Goal: Task Accomplishment & Management: Manage account settings

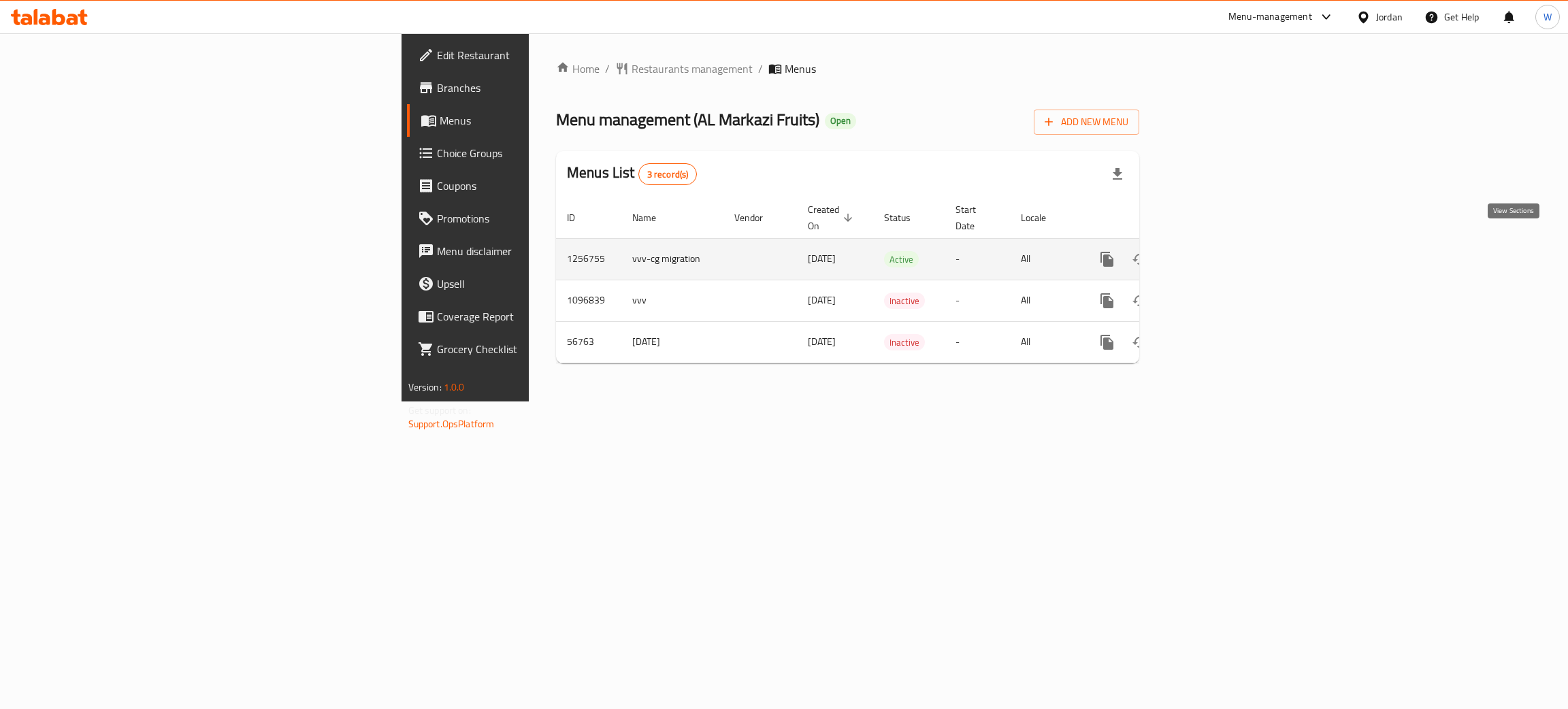
click at [1213, 251] on icon "enhanced table" at bounding box center [1205, 259] width 16 height 16
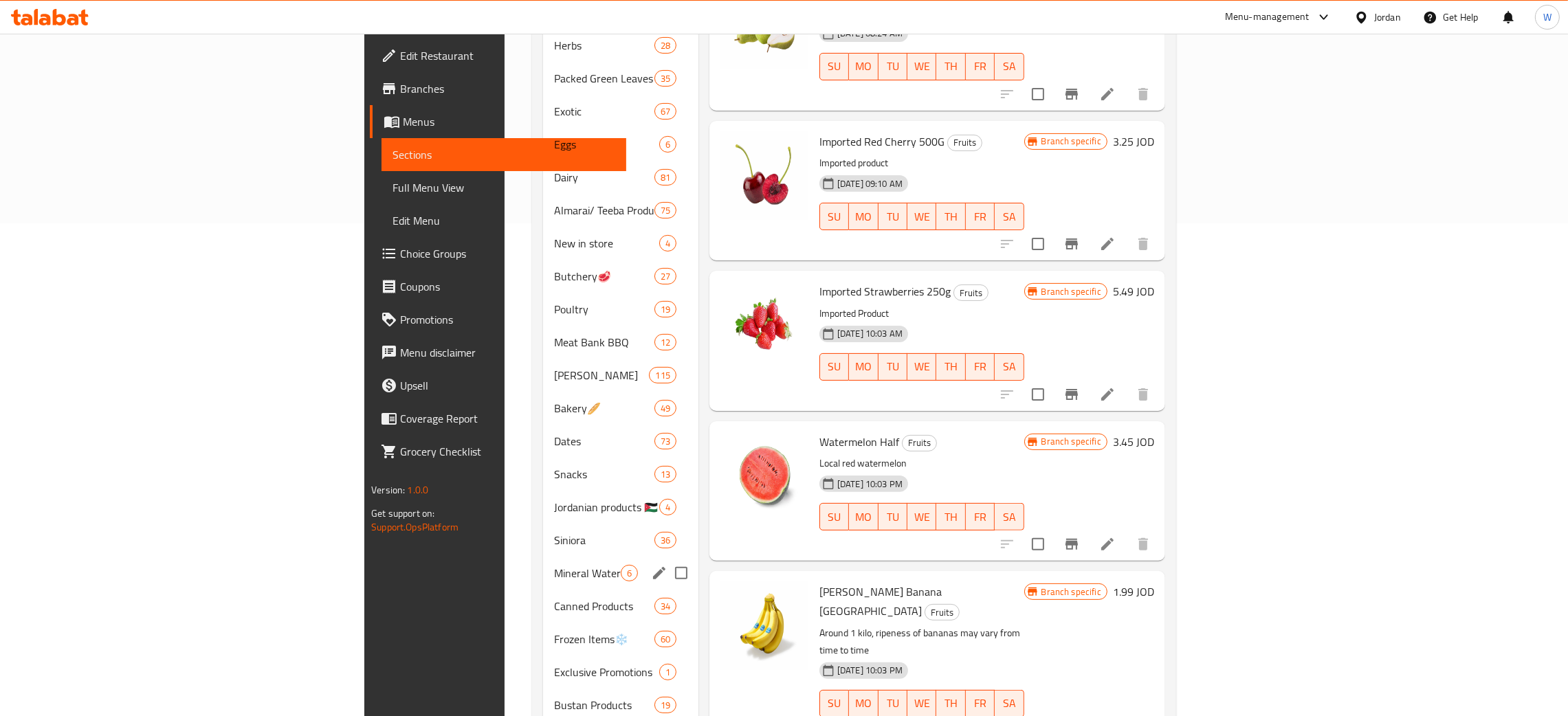
scroll to position [514, 0]
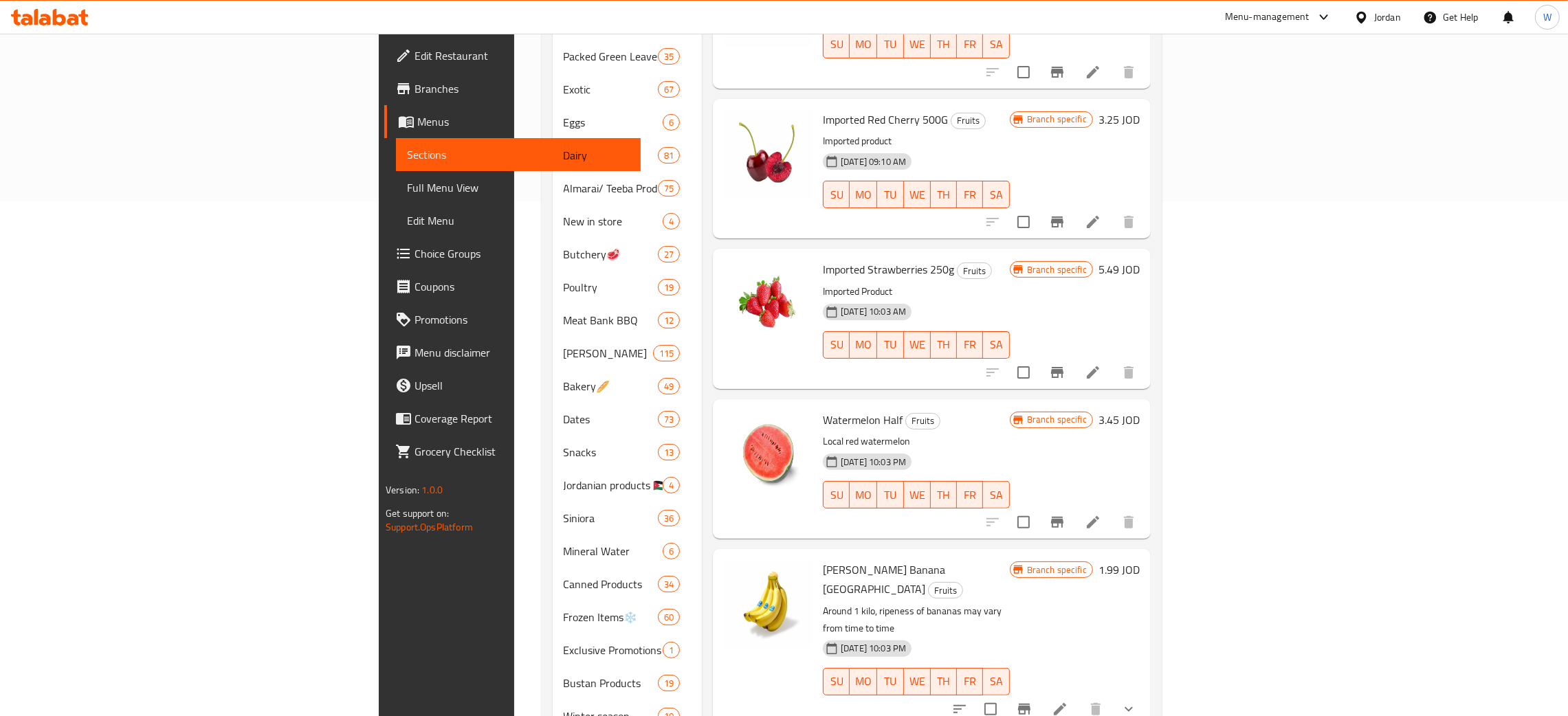
click at [1016, 635] on div "31-08-2024 10:03 PM SU MO TU WE TH FR SA" at bounding box center [916, 672] width 198 height 75
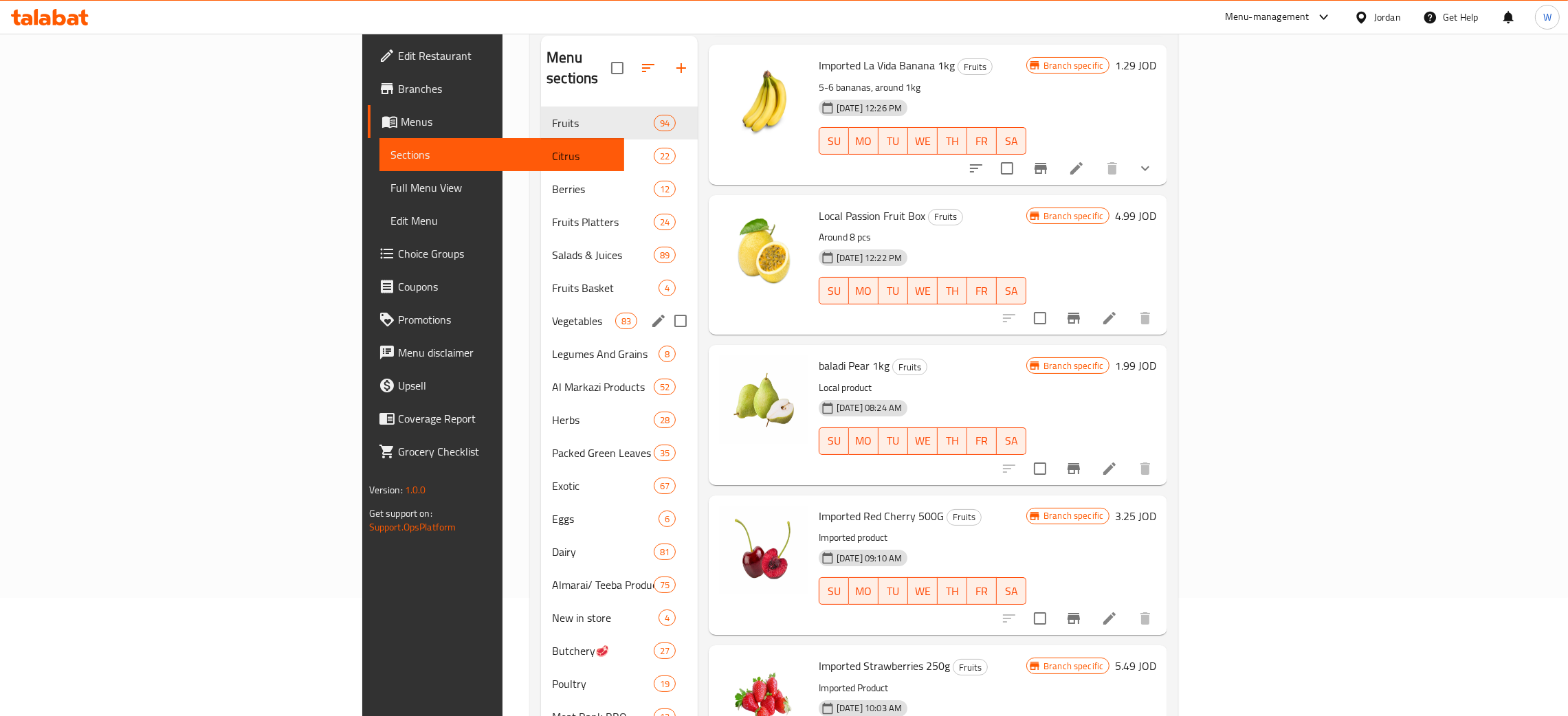
scroll to position [0, 0]
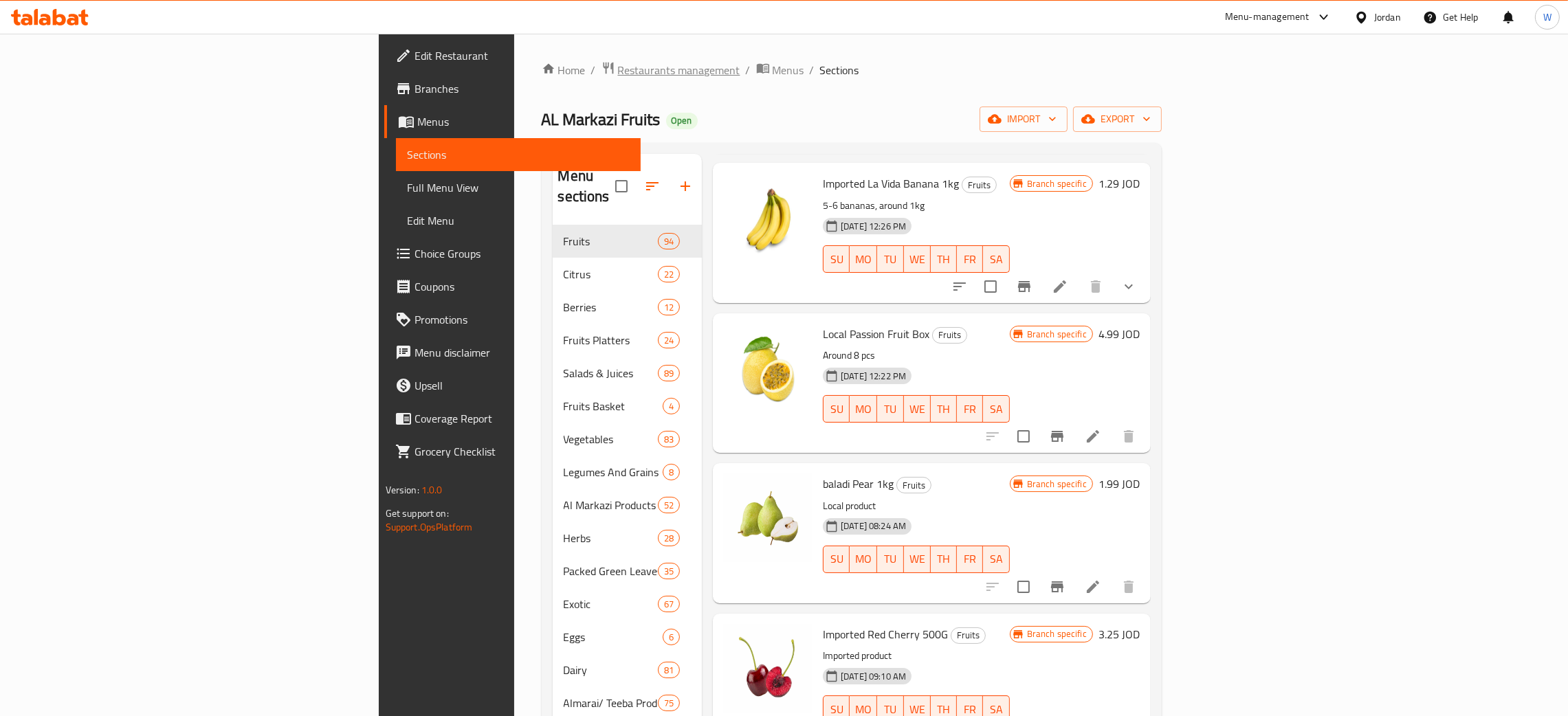
click at [618, 79] on span "Restaurants management" at bounding box center [679, 70] width 122 height 16
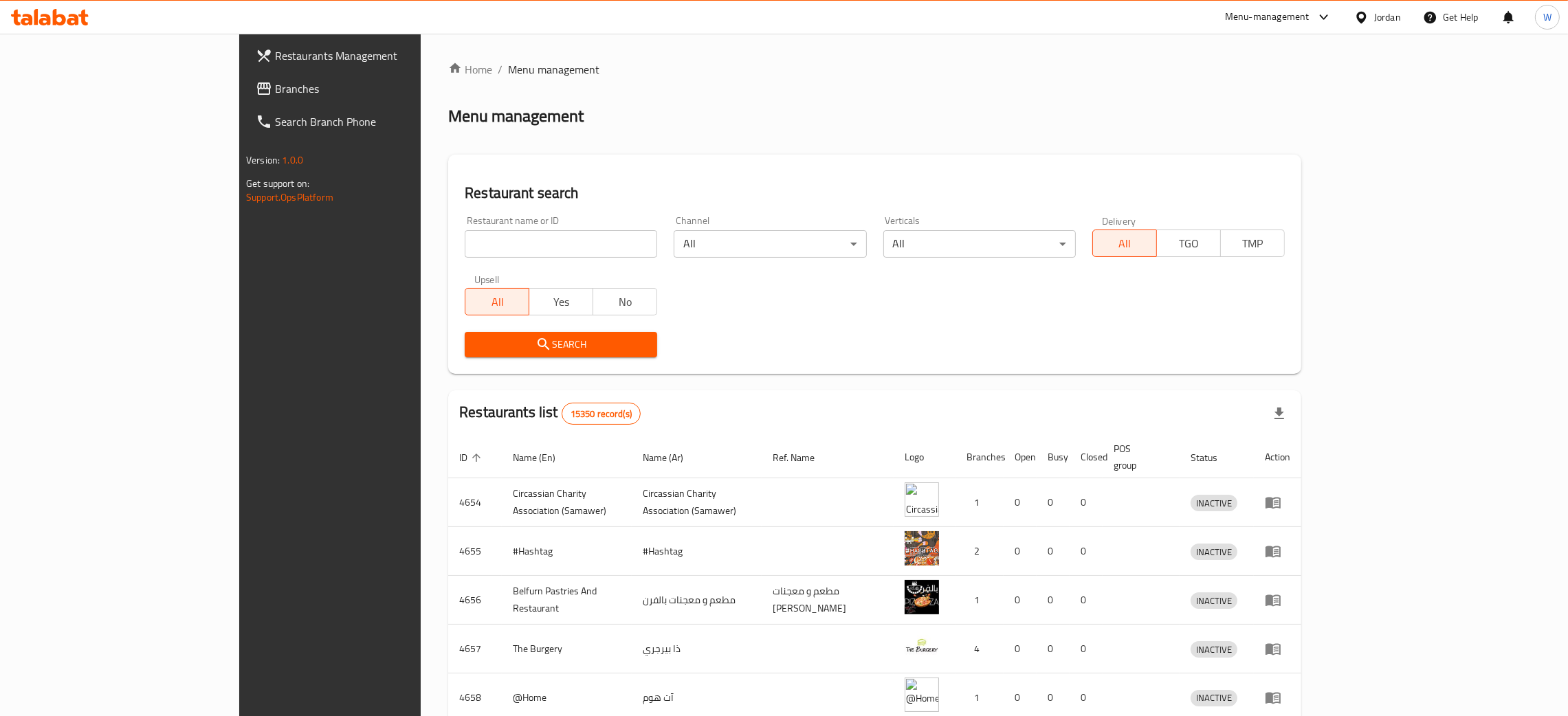
click at [485, 241] on input "search" at bounding box center [561, 244] width 193 height 28
type input "janat adan"
click button "Search" at bounding box center [561, 344] width 193 height 25
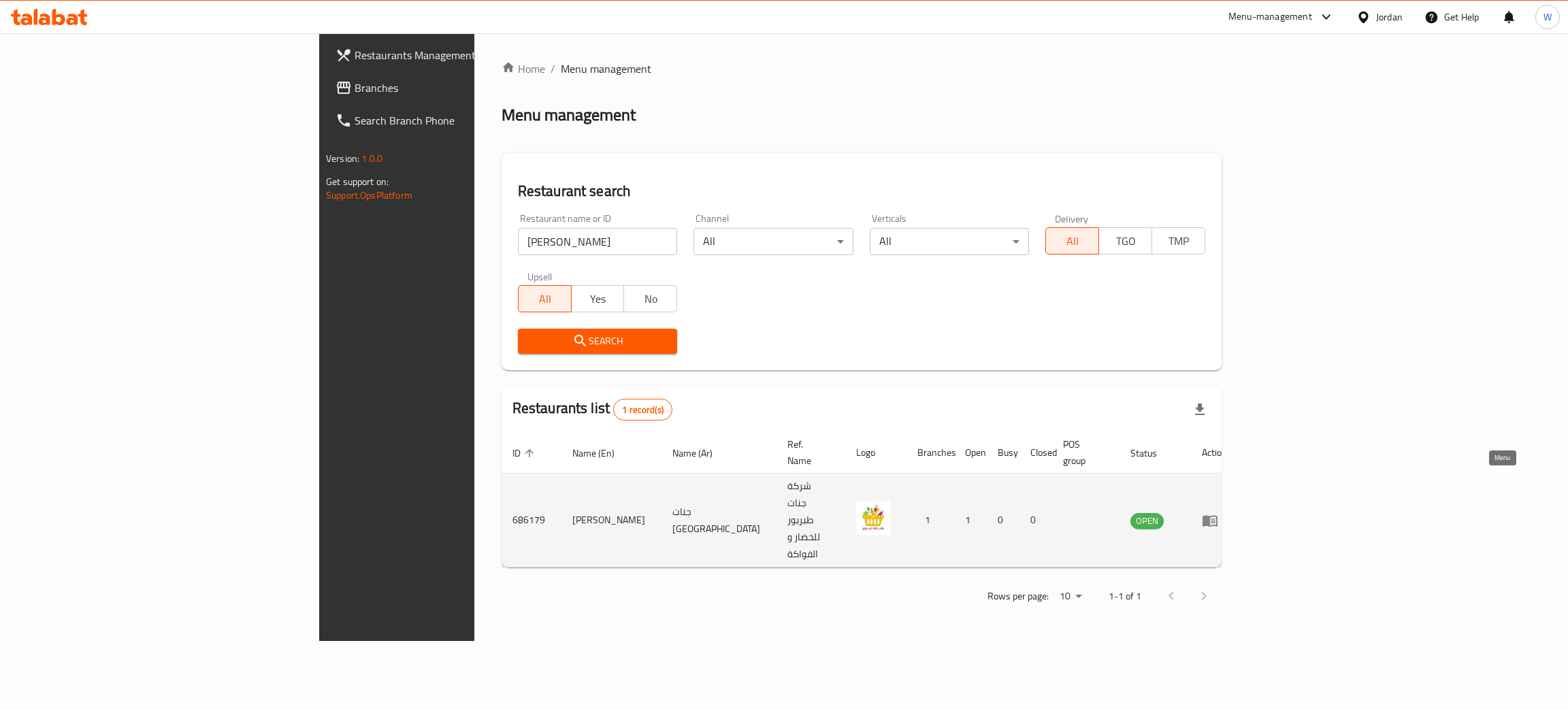
click at [1218, 513] on icon "enhanced table" at bounding box center [1210, 521] width 16 height 16
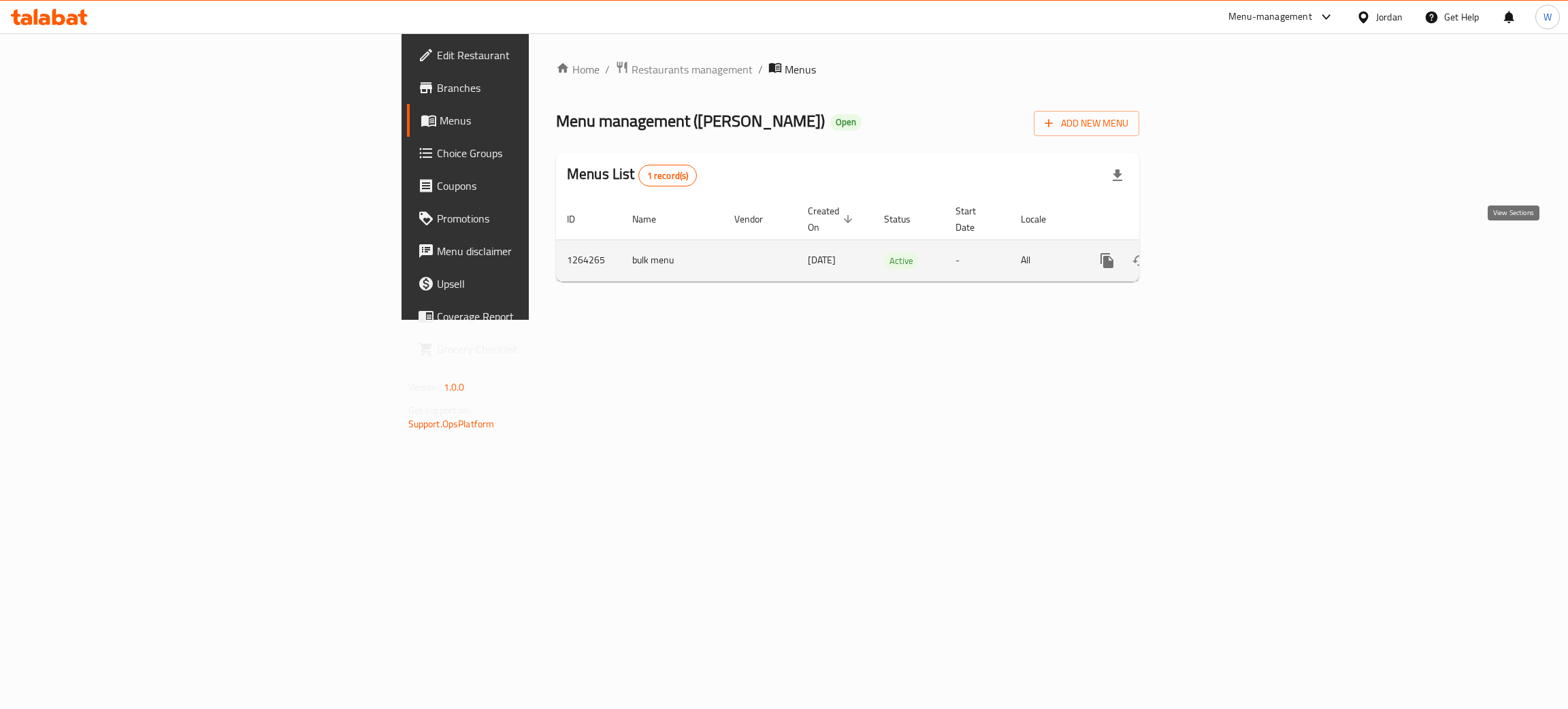
click at [1221, 248] on link "enhanced table" at bounding box center [1205, 260] width 32 height 32
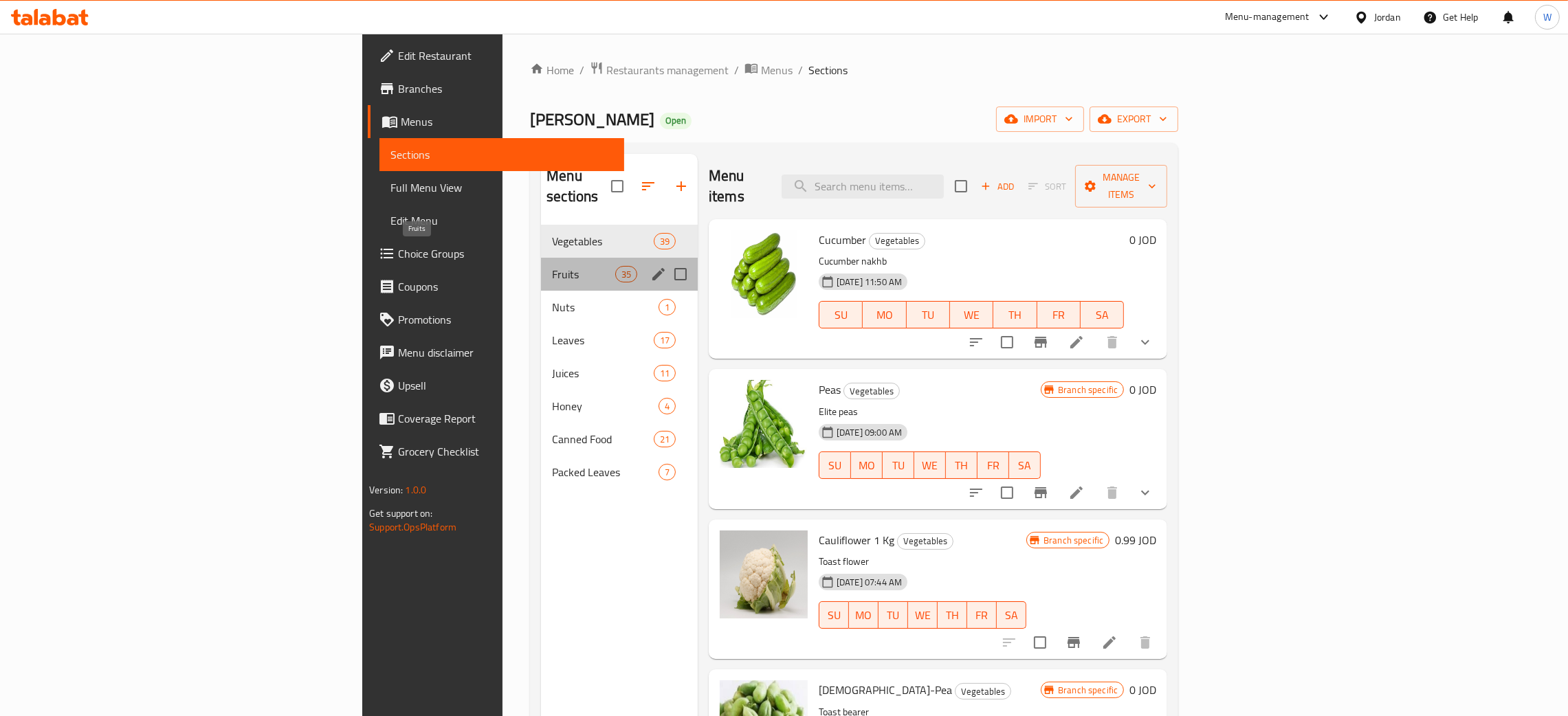
click at [552, 266] on span "Fruits" at bounding box center [583, 274] width 62 height 16
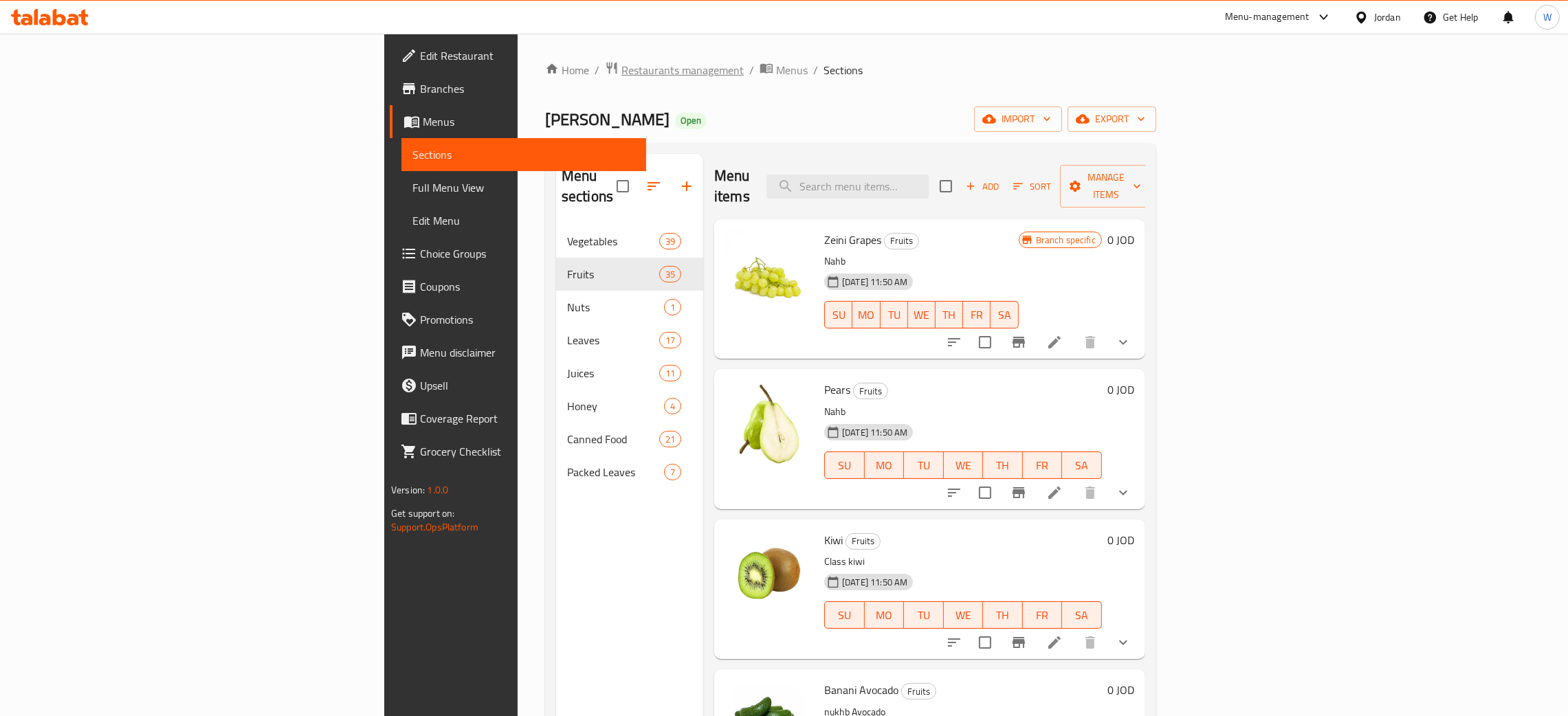
click at [621, 79] on span "Restaurants management" at bounding box center [682, 70] width 122 height 16
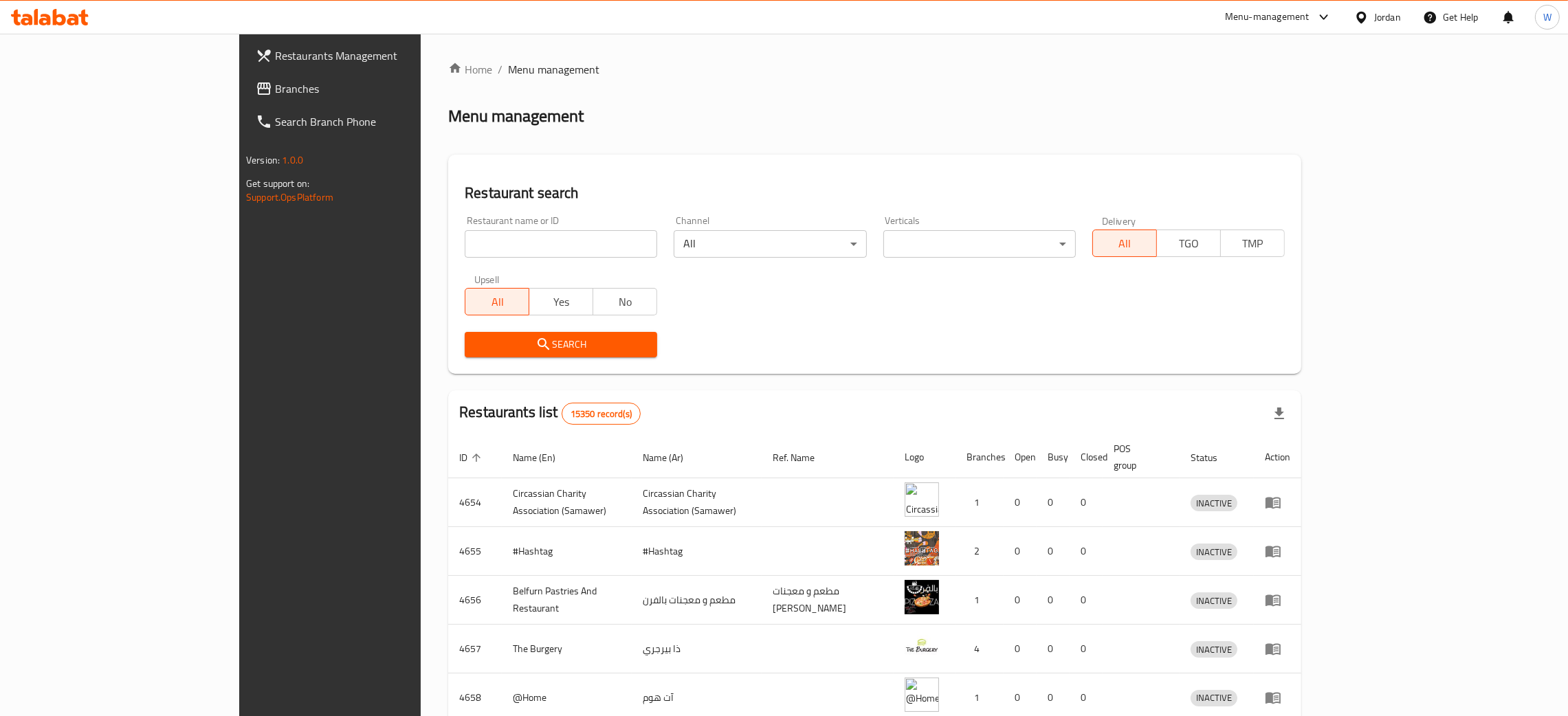
click at [481, 252] on div at bounding box center [784, 358] width 1568 height 716
click at [489, 247] on input "search" at bounding box center [561, 244] width 193 height 28
type input "shyoukhi"
click button "Search" at bounding box center [561, 344] width 193 height 25
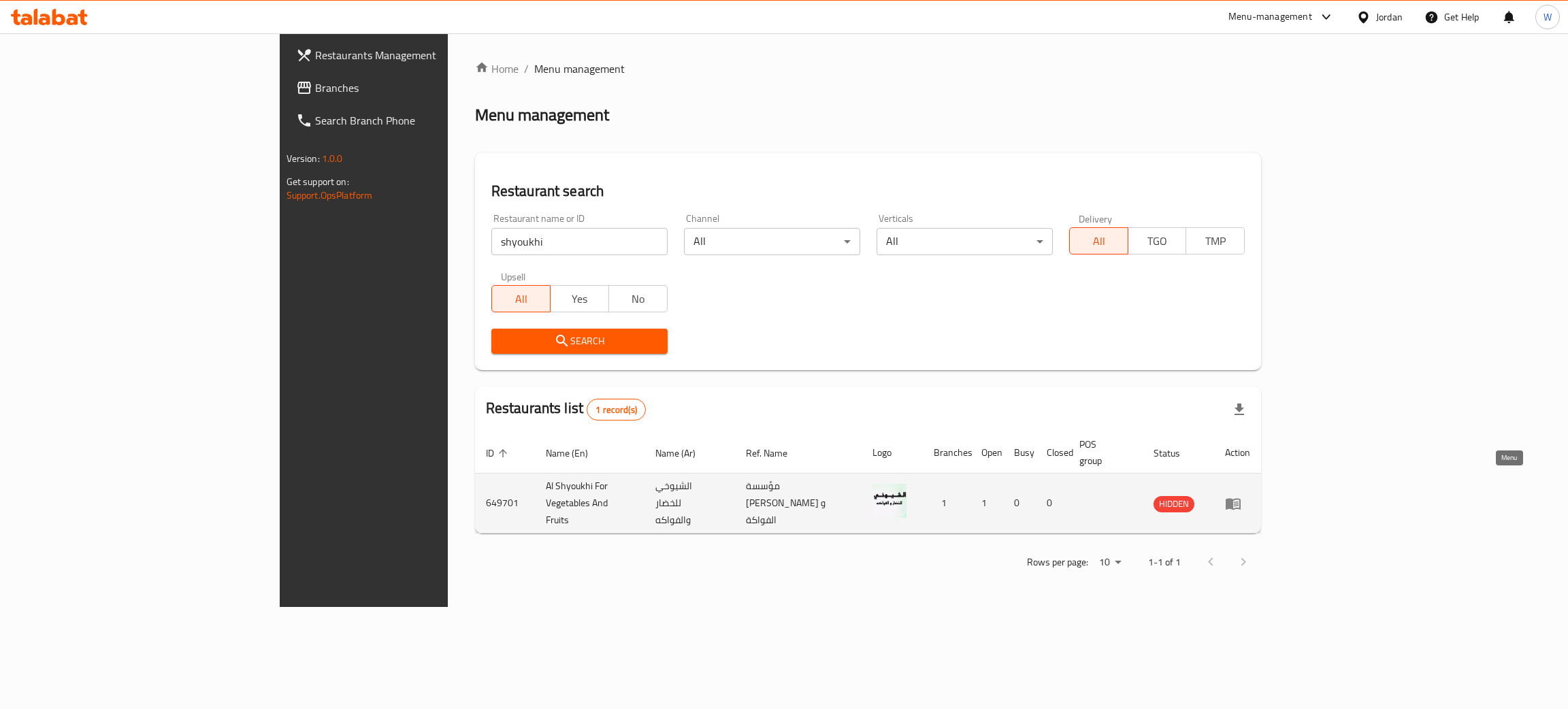
click at [1242, 496] on icon "enhanced table" at bounding box center [1234, 504] width 16 height 16
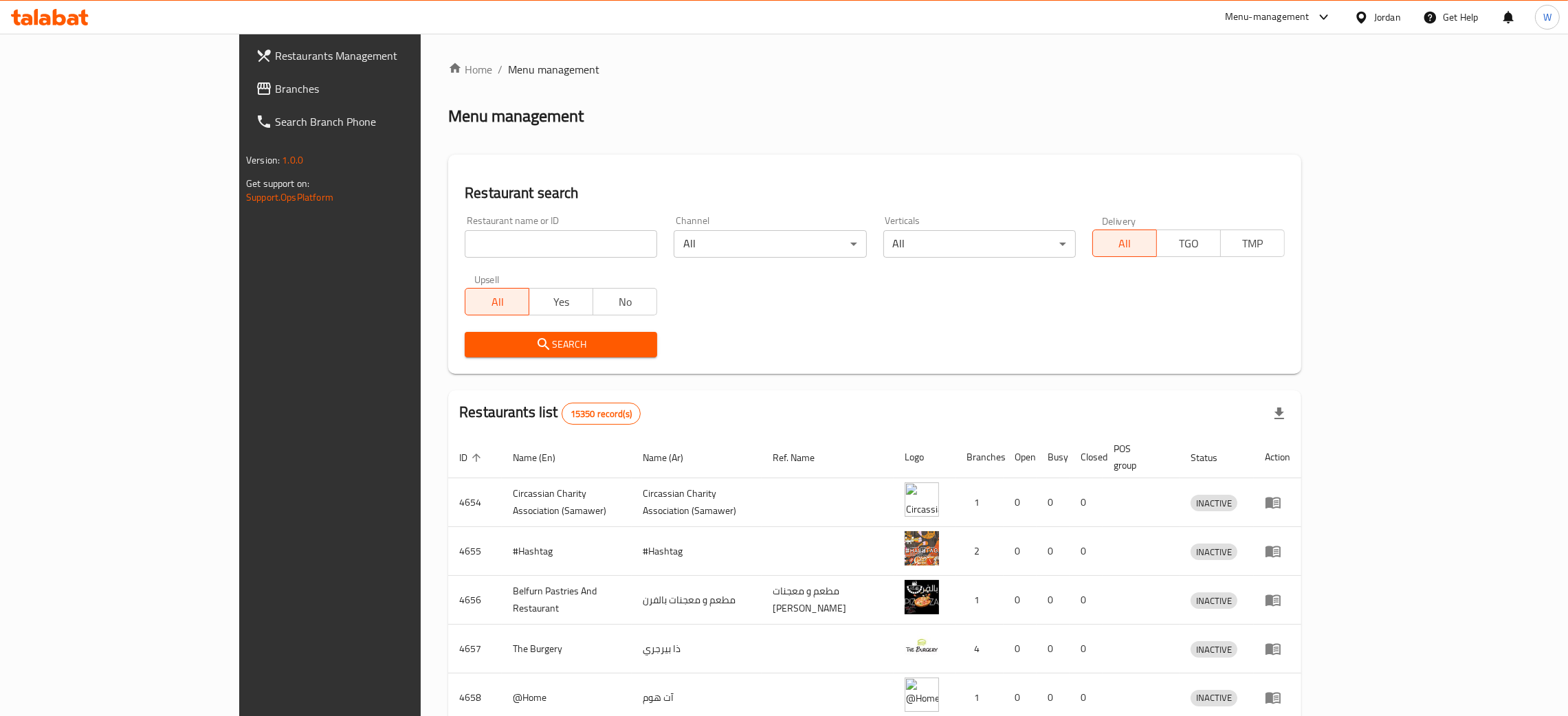
drag, startPoint x: 370, startPoint y: 247, endPoint x: 379, endPoint y: 247, distance: 9.0
click at [465, 247] on input "search" at bounding box center [561, 244] width 193 height 28
type input "shyoukhi"
click at [527, 340] on span "Search" at bounding box center [561, 344] width 170 height 17
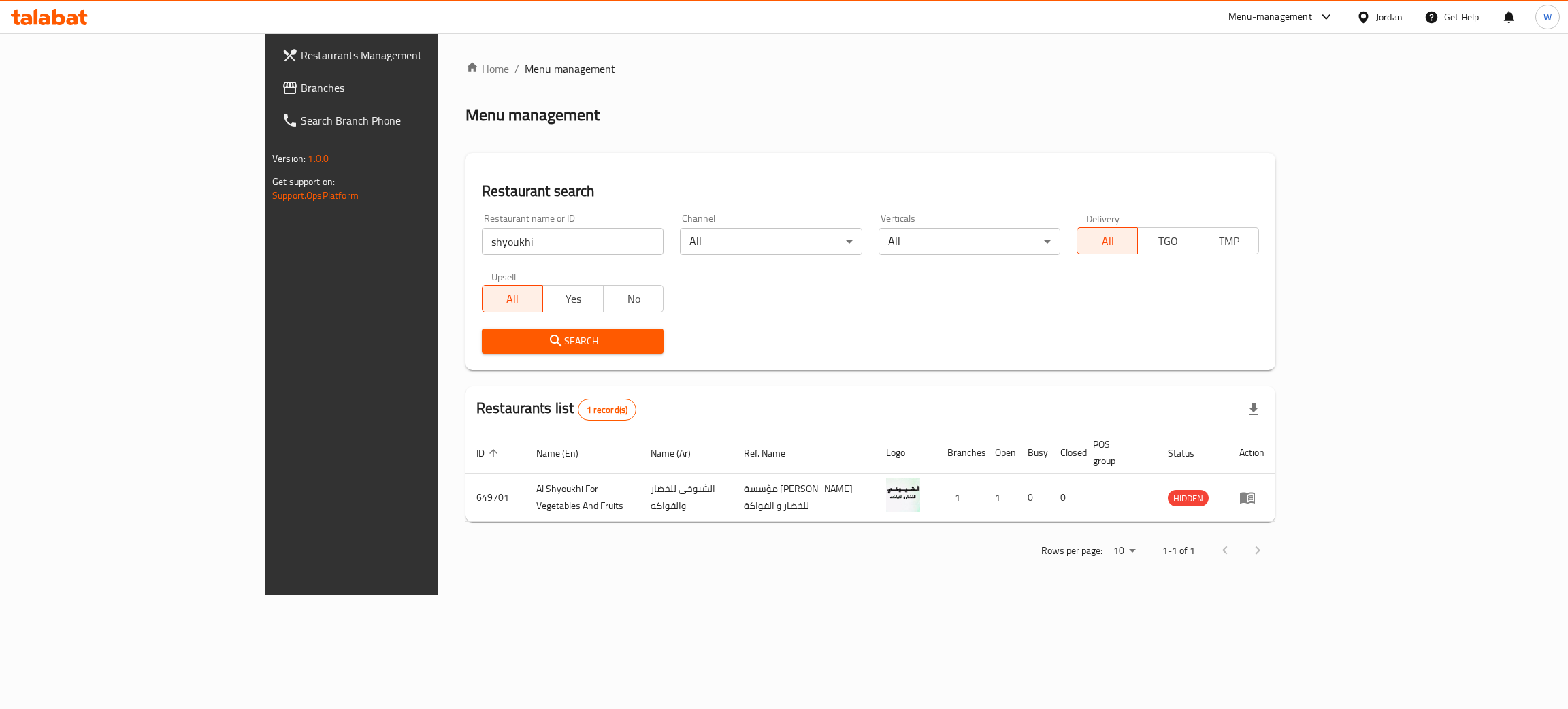
click at [522, 337] on span "Search" at bounding box center [572, 341] width 160 height 17
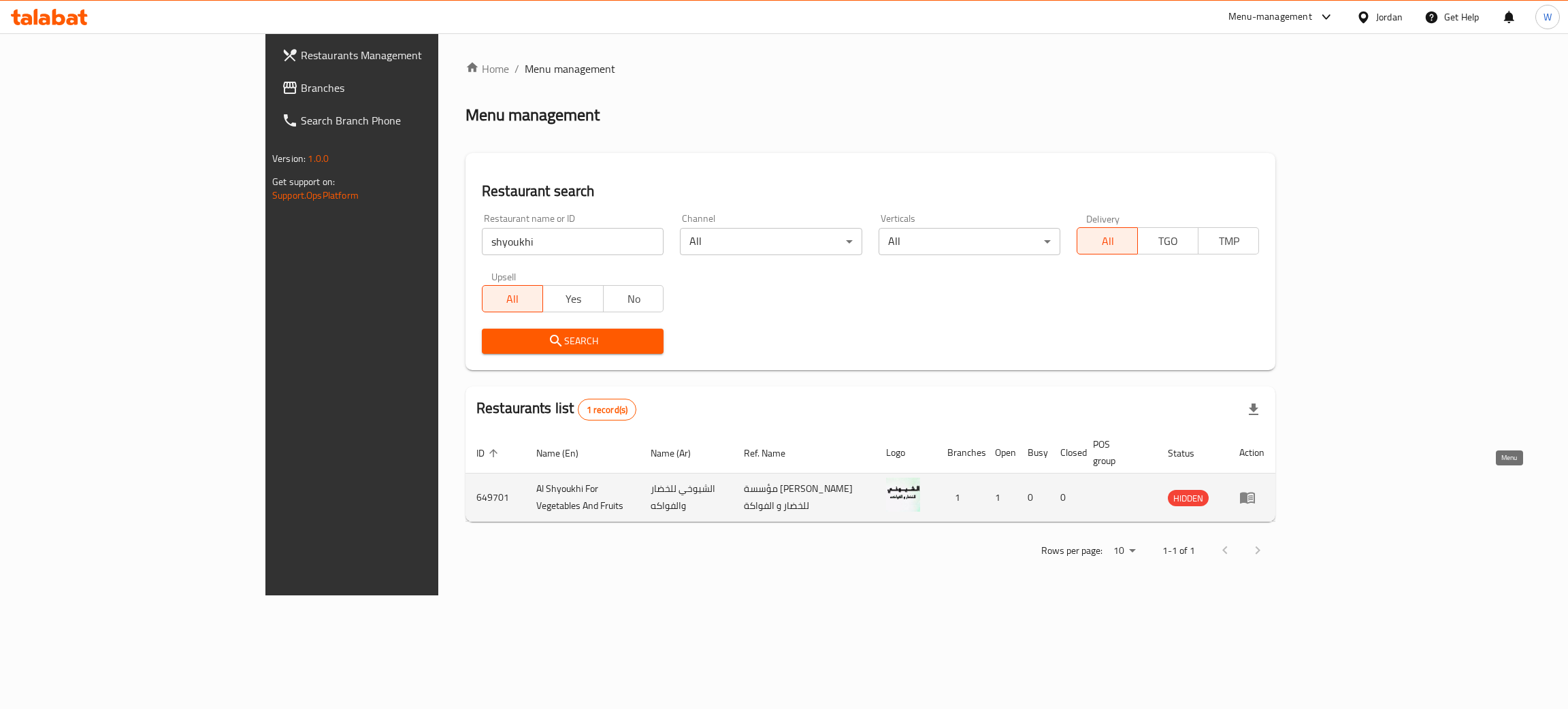
click at [1256, 489] on icon "enhanced table" at bounding box center [1247, 497] width 16 height 16
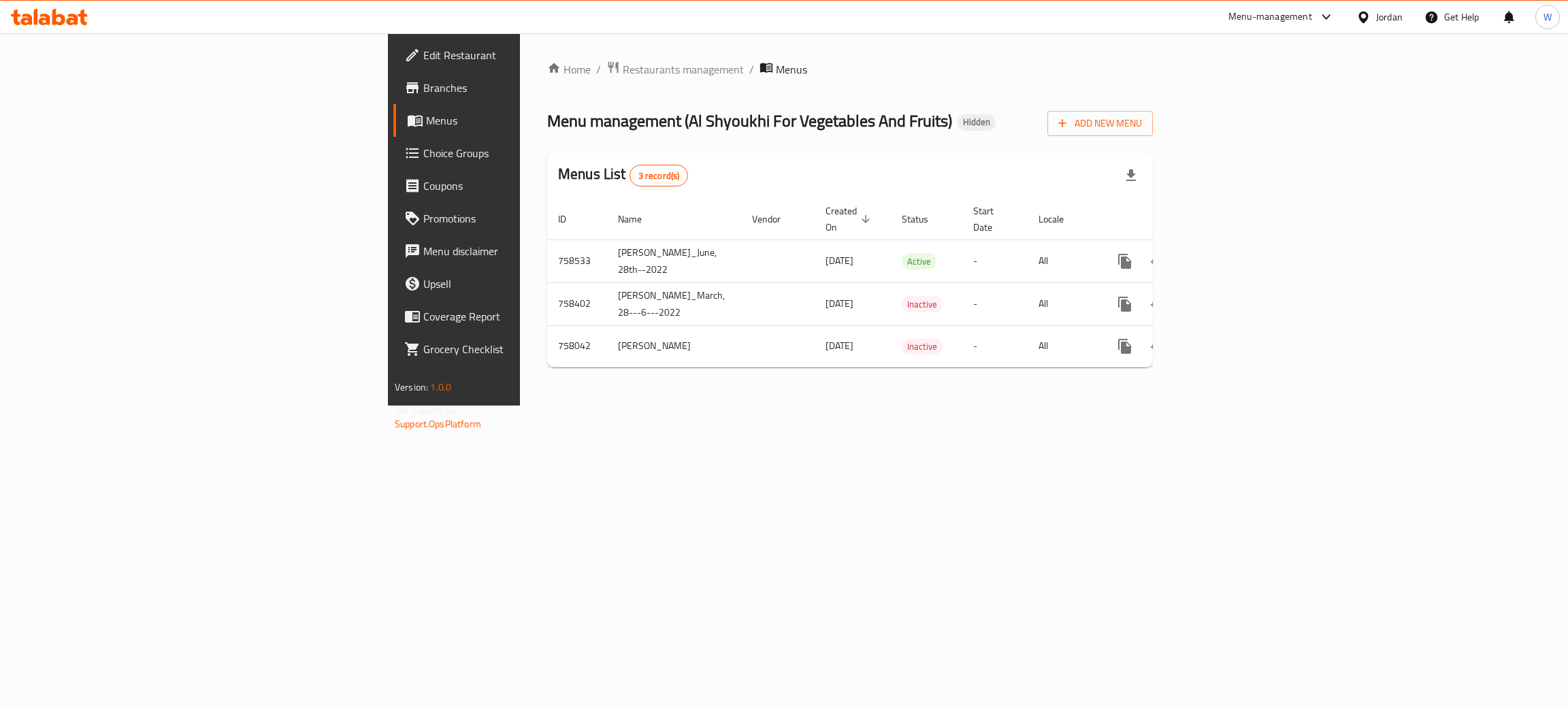
click at [424, 60] on span "Edit Restaurant" at bounding box center [532, 55] width 216 height 16
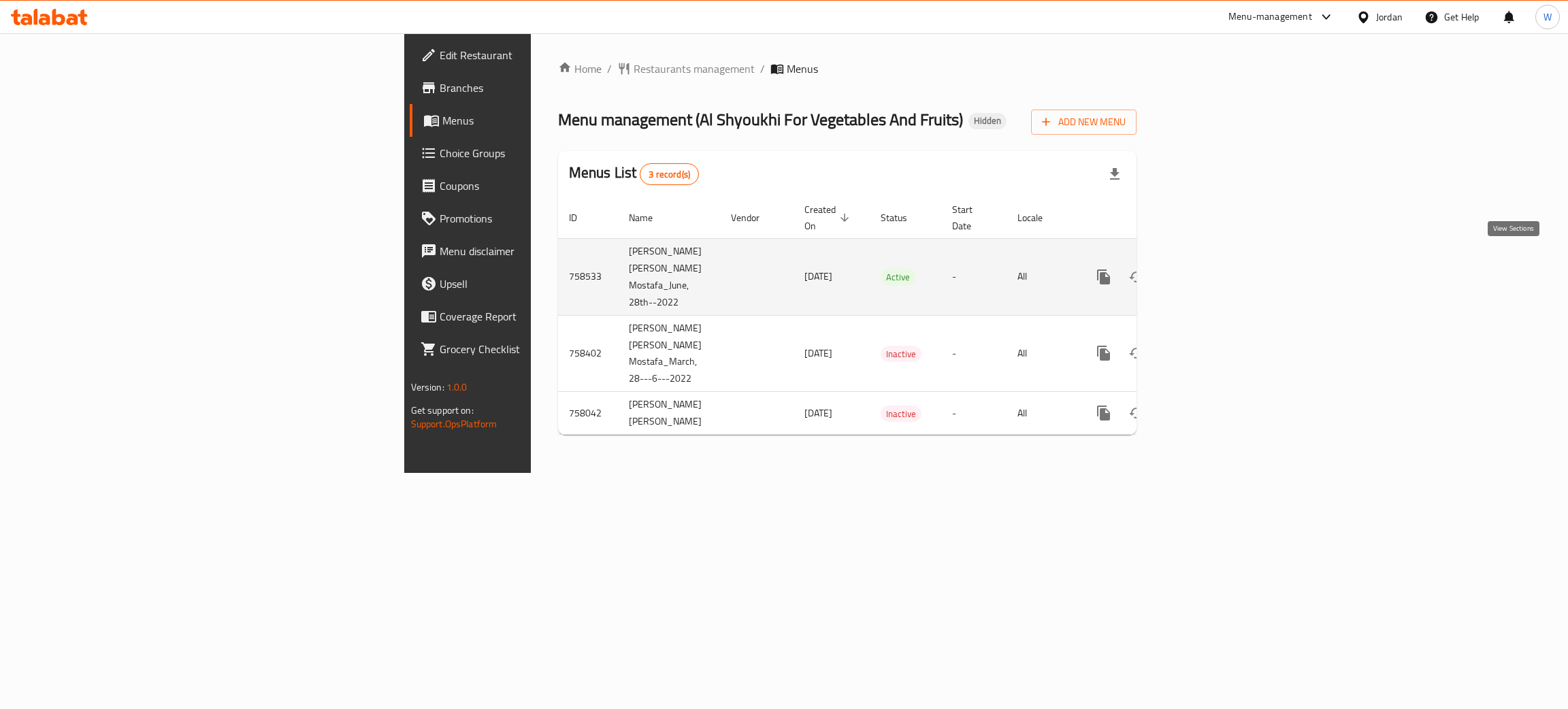
click at [1210, 269] on icon "enhanced table" at bounding box center [1202, 277] width 16 height 16
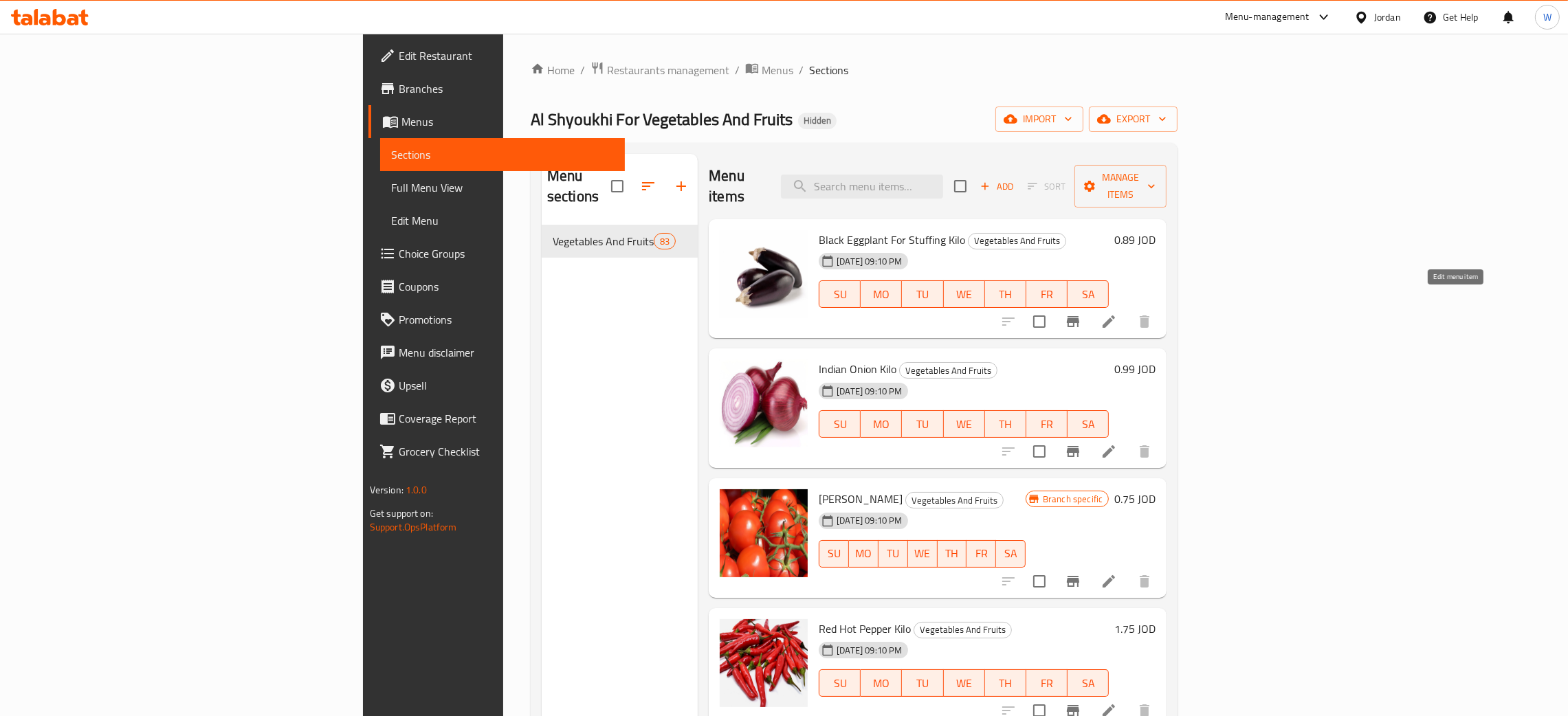
click at [1117, 313] on icon at bounding box center [1109, 321] width 16 height 16
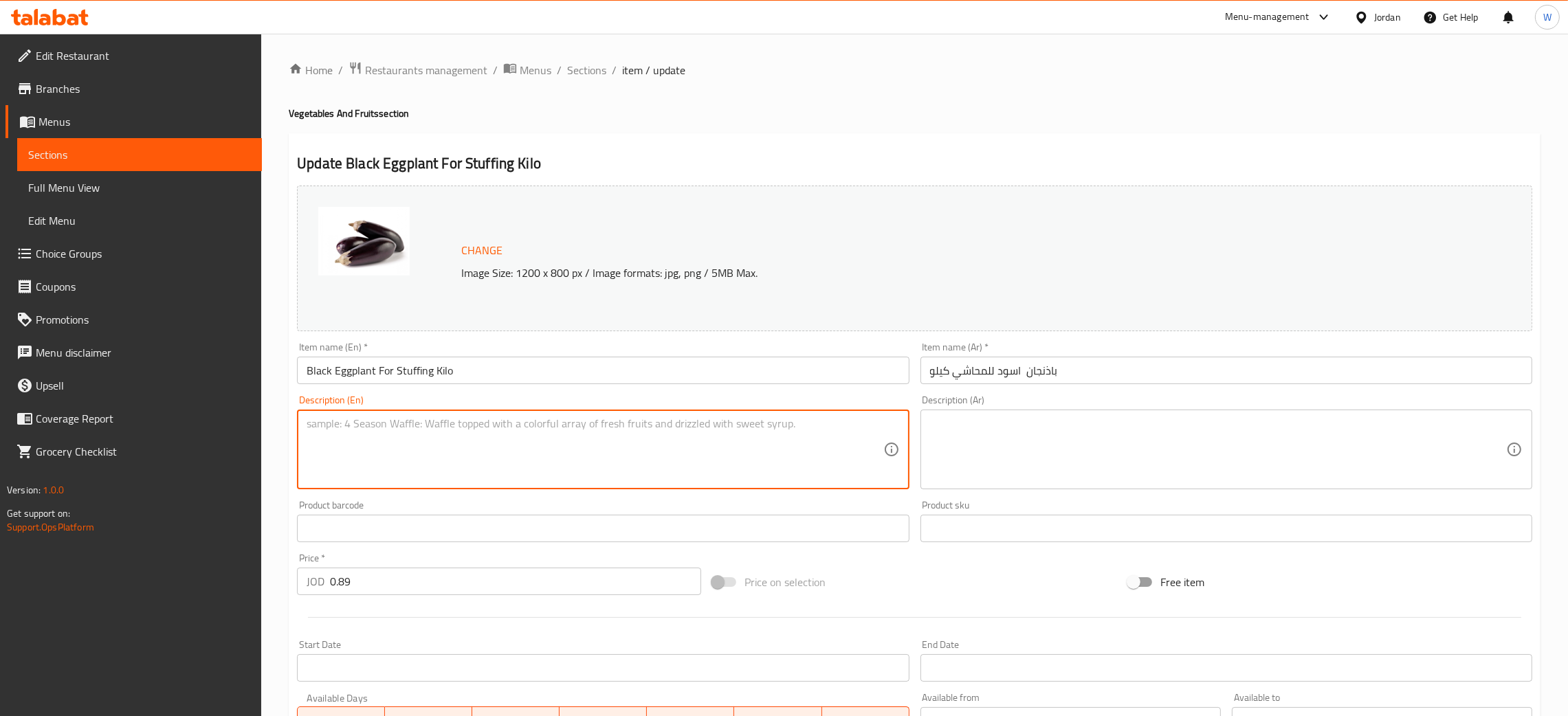
click at [639, 470] on textarea at bounding box center [594, 450] width 576 height 66
click at [563, 74] on ol "Home / Restaurants management / Menus / Sections / item / update" at bounding box center [914, 70] width 1252 height 18
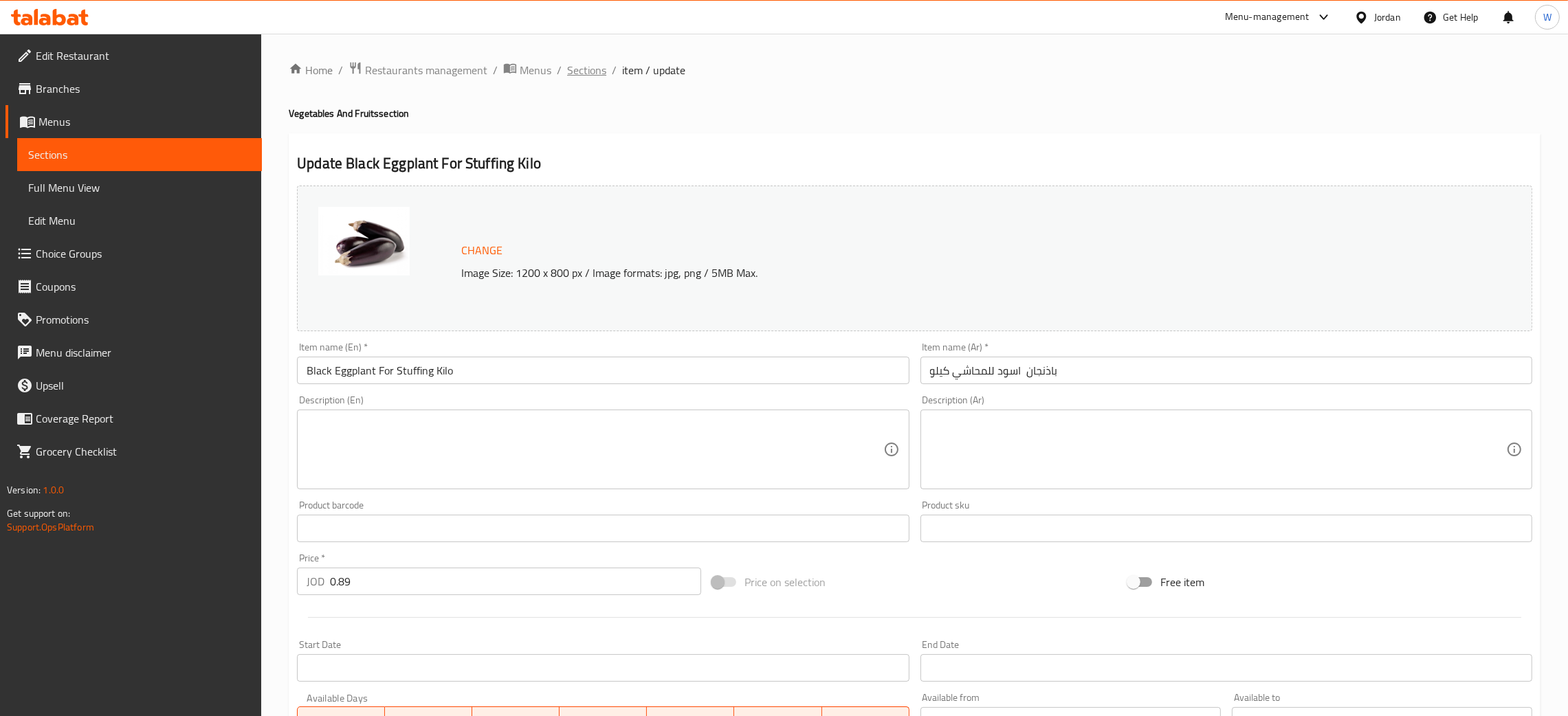
click at [586, 69] on span "Sections" at bounding box center [587, 70] width 39 height 16
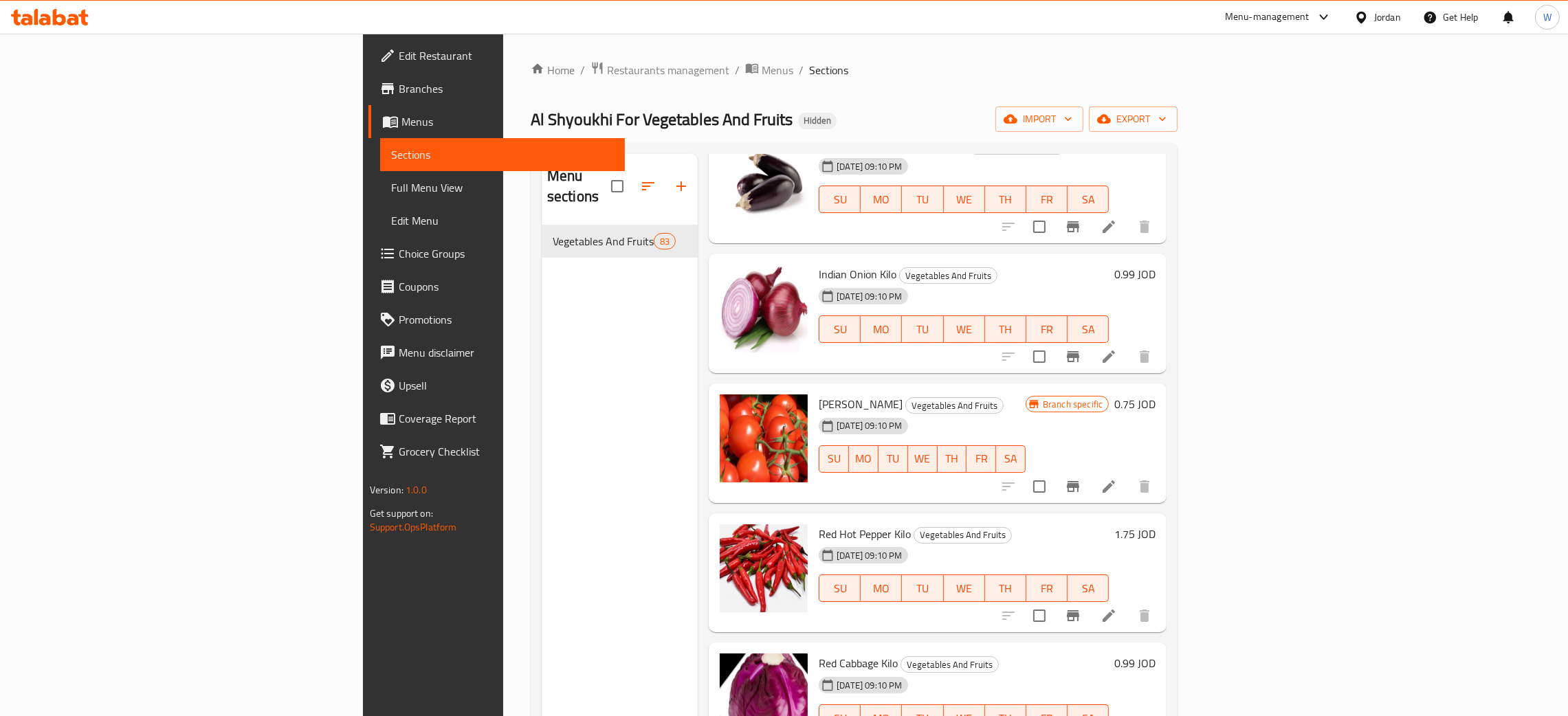
scroll to position [206, 0]
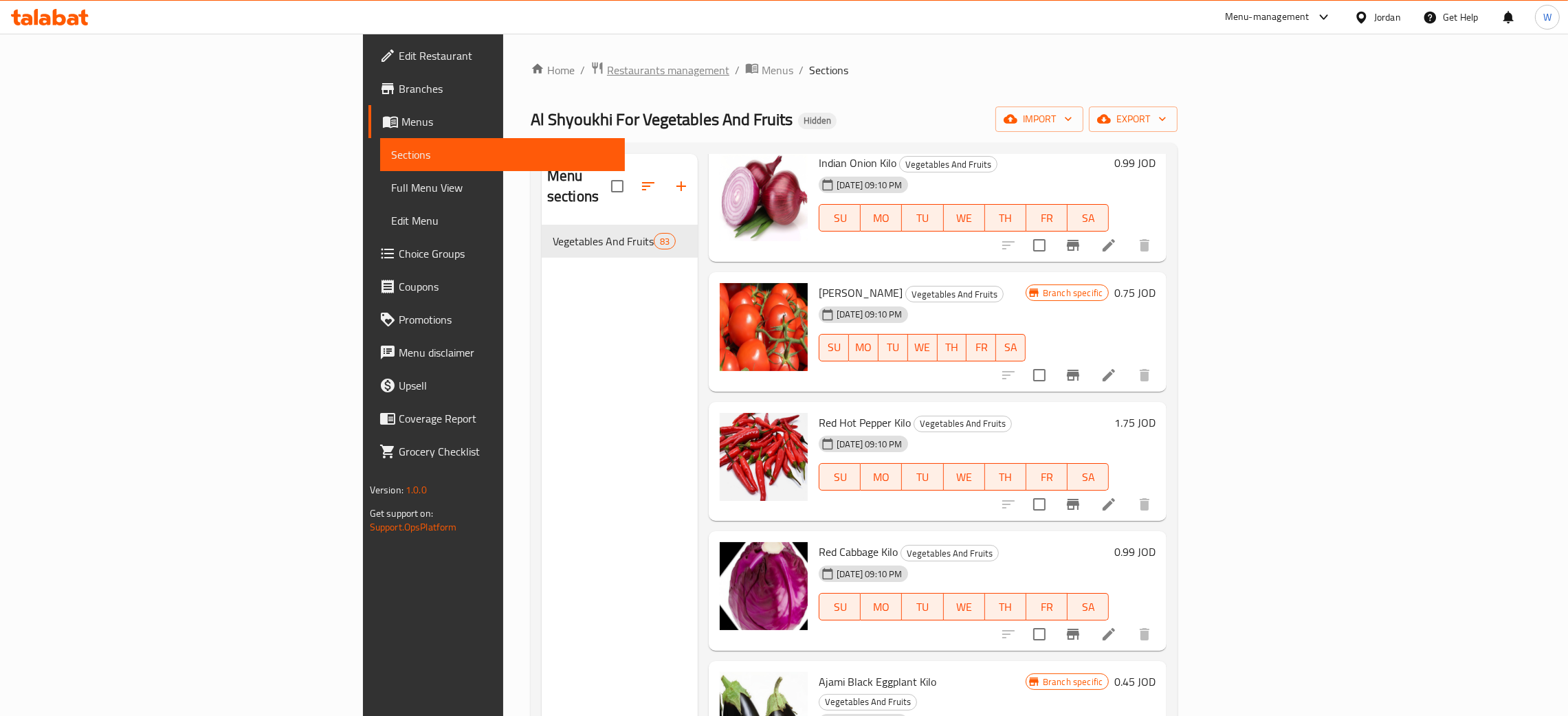
click at [503, 59] on div "Home / Restaurants management / Menus / Sections Al Shyoukhi For Vegetables And…" at bounding box center [854, 471] width 702 height 875
click at [607, 75] on span "Restaurants management" at bounding box center [668, 70] width 122 height 16
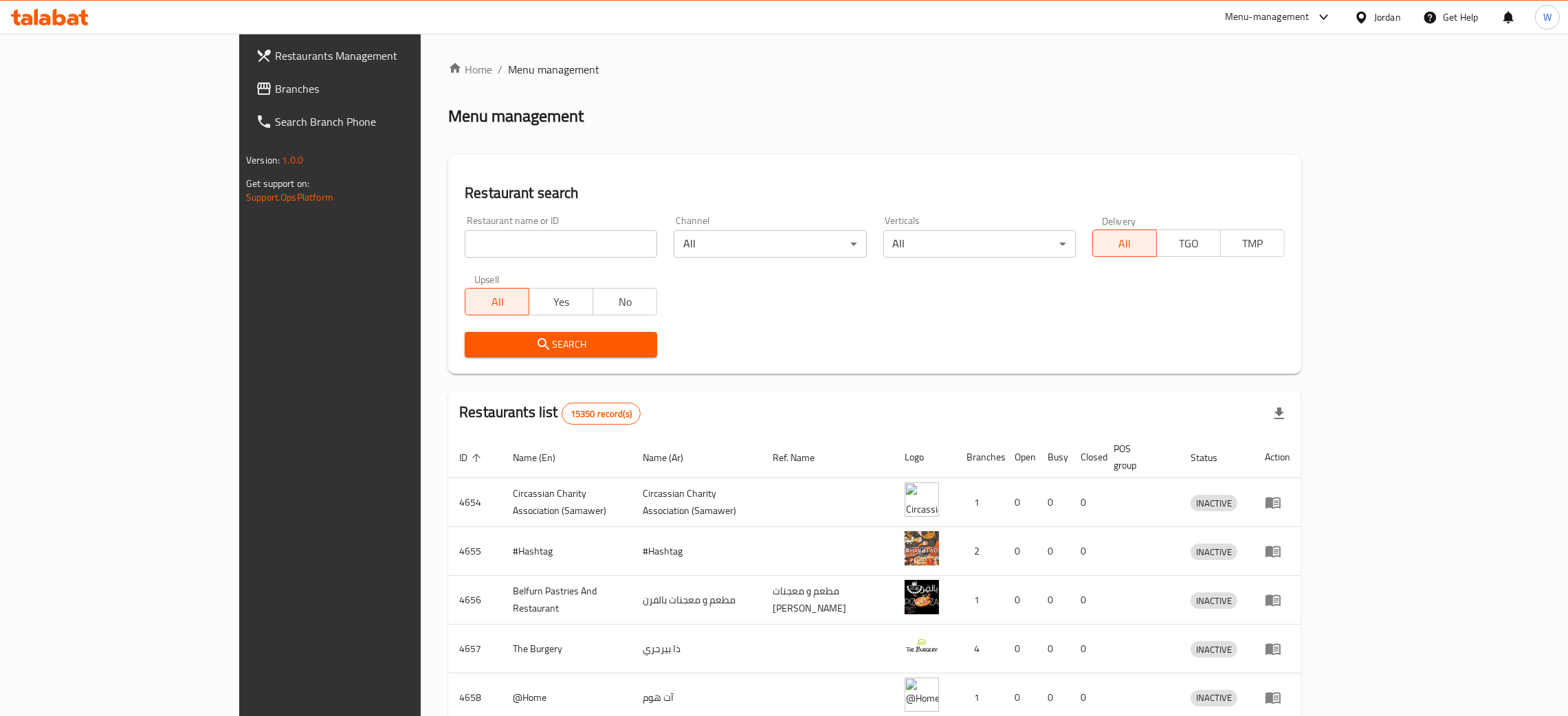
click at [465, 247] on input "search" at bounding box center [561, 244] width 193 height 28
type input "rubu"
click button "Search" at bounding box center [561, 344] width 193 height 25
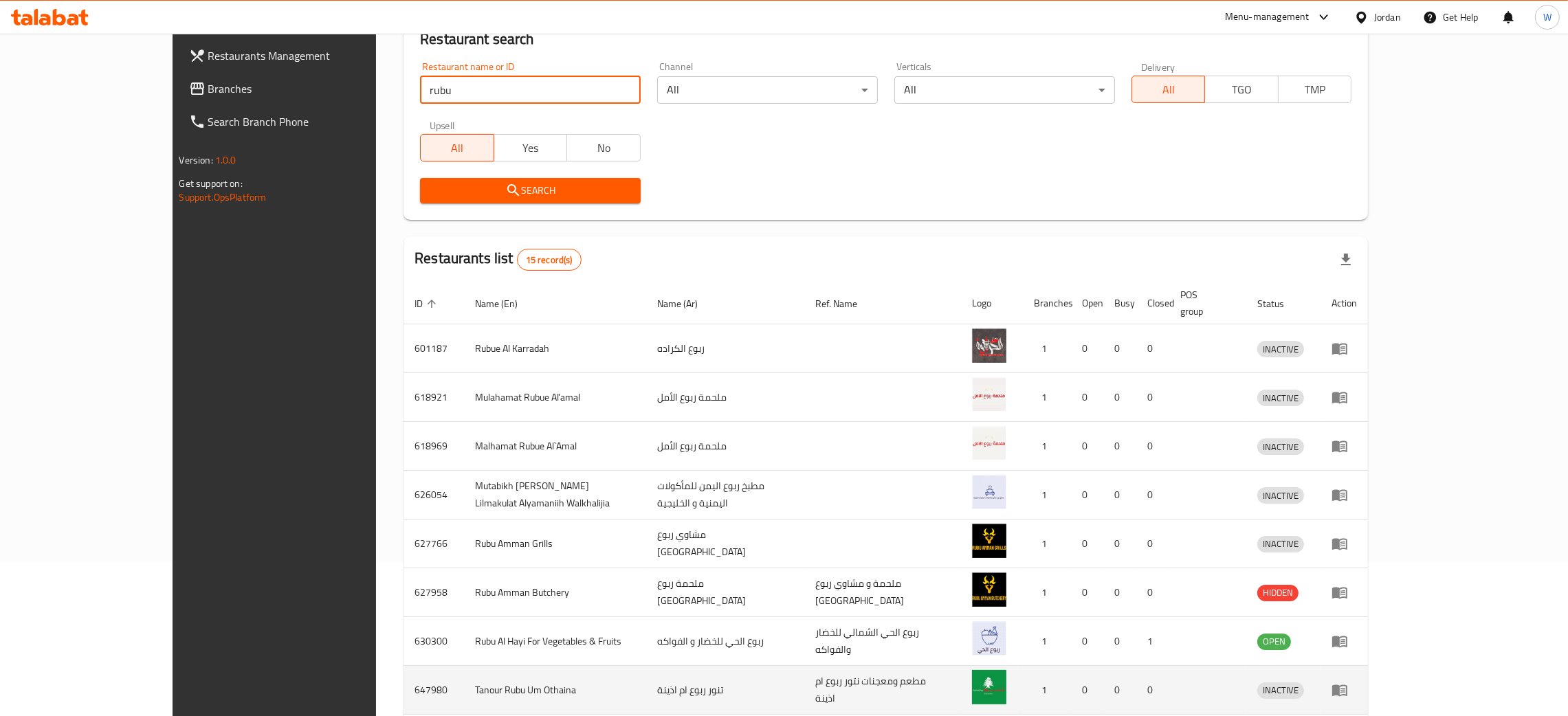
scroll to position [311, 0]
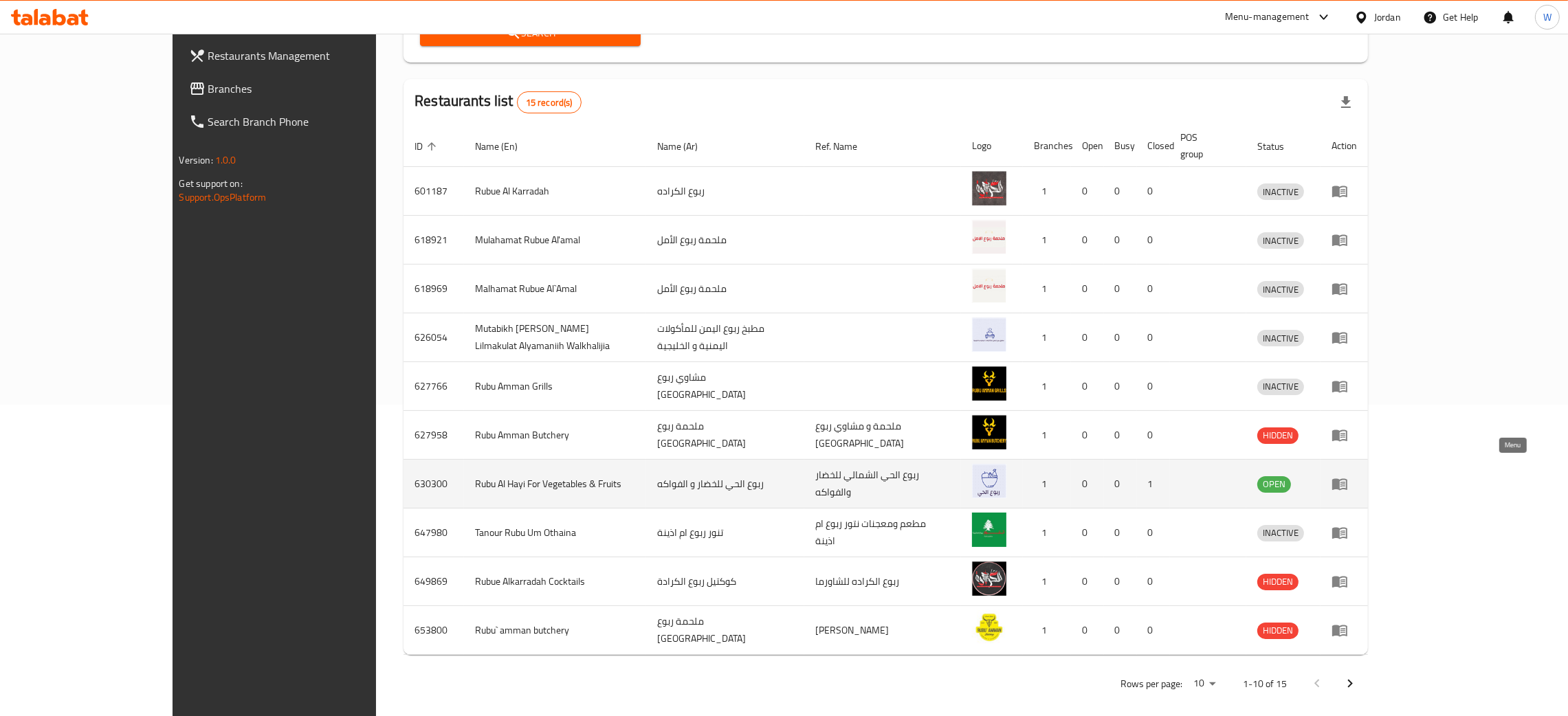
click at [1348, 475] on icon "enhanced table" at bounding box center [1340, 483] width 16 height 16
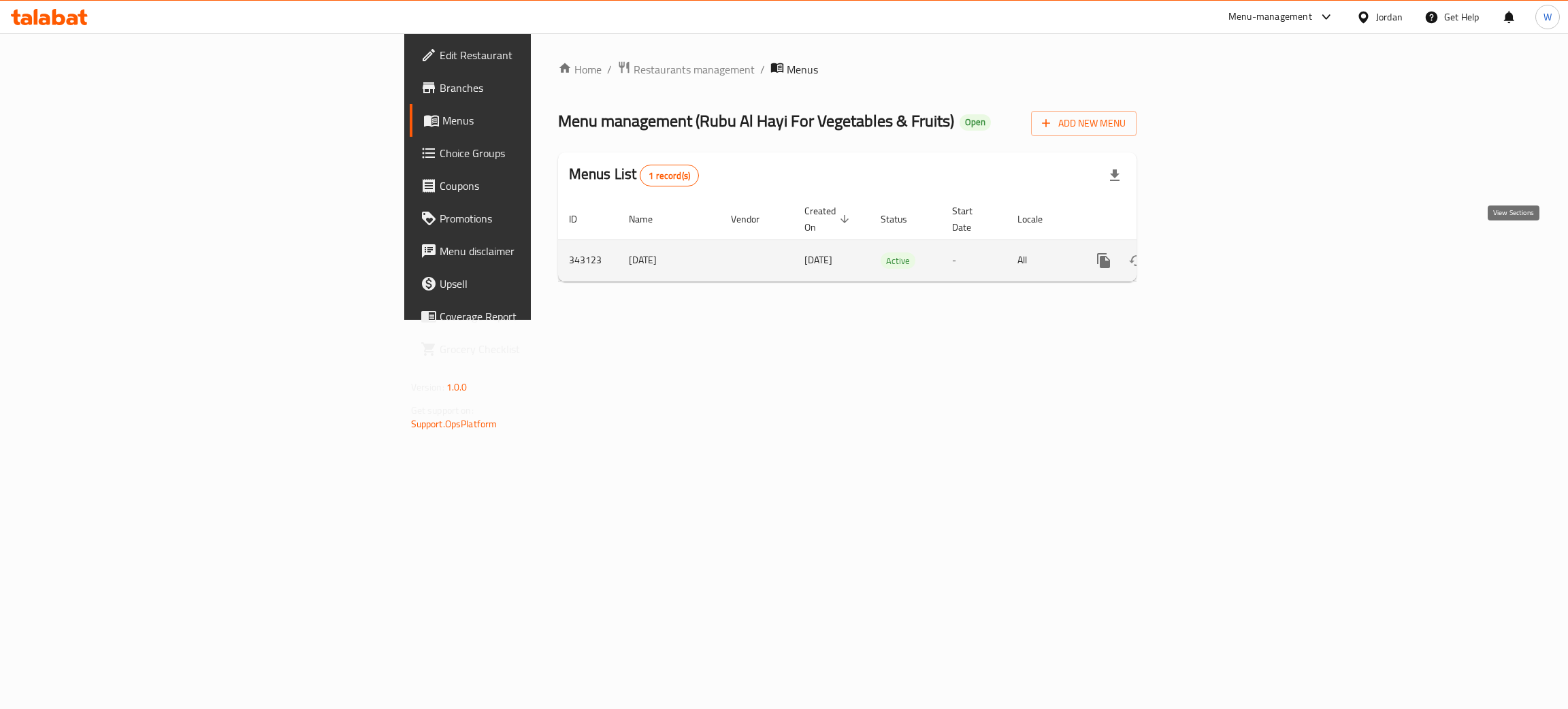
click at [1218, 244] on link "enhanced table" at bounding box center [1202, 260] width 32 height 32
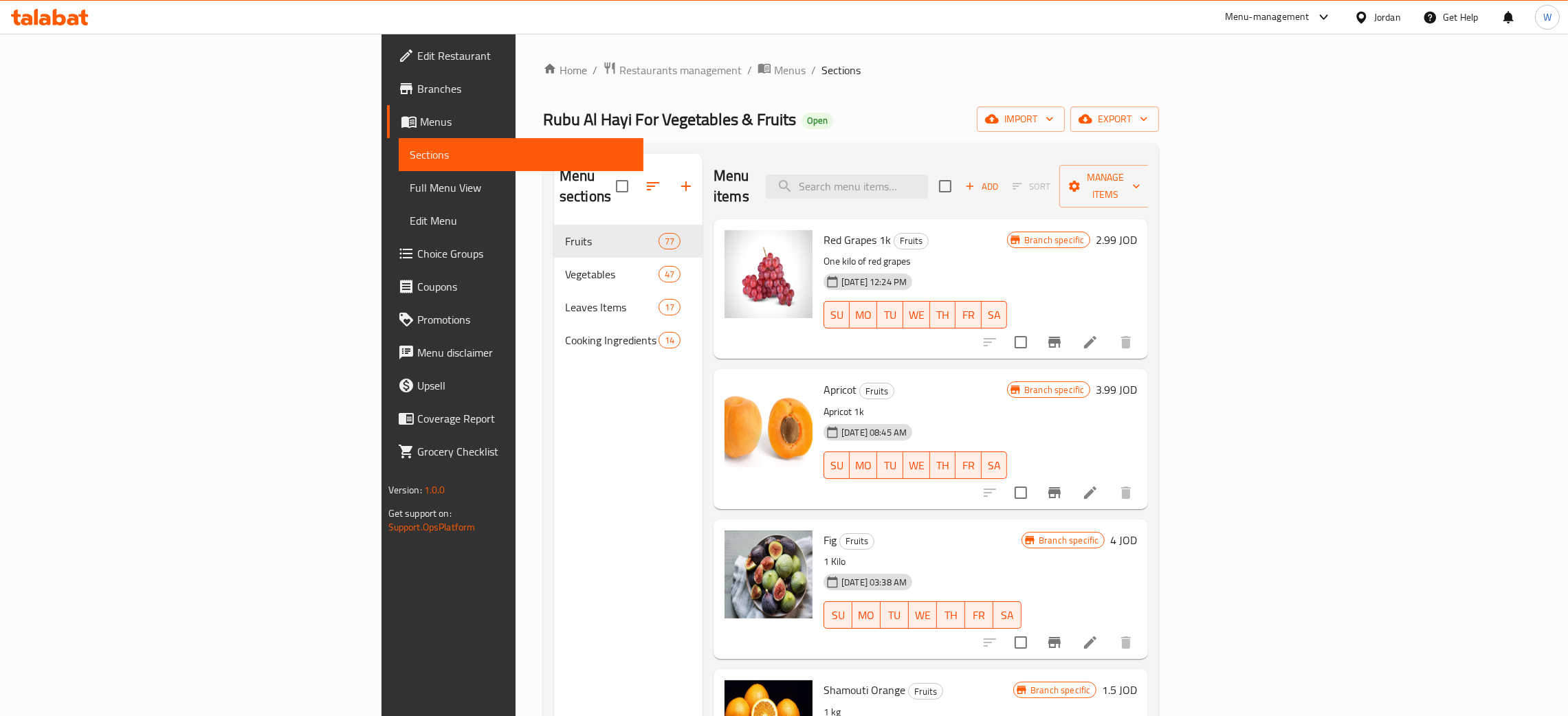
click at [387, 98] on link "Branches" at bounding box center [515, 88] width 257 height 33
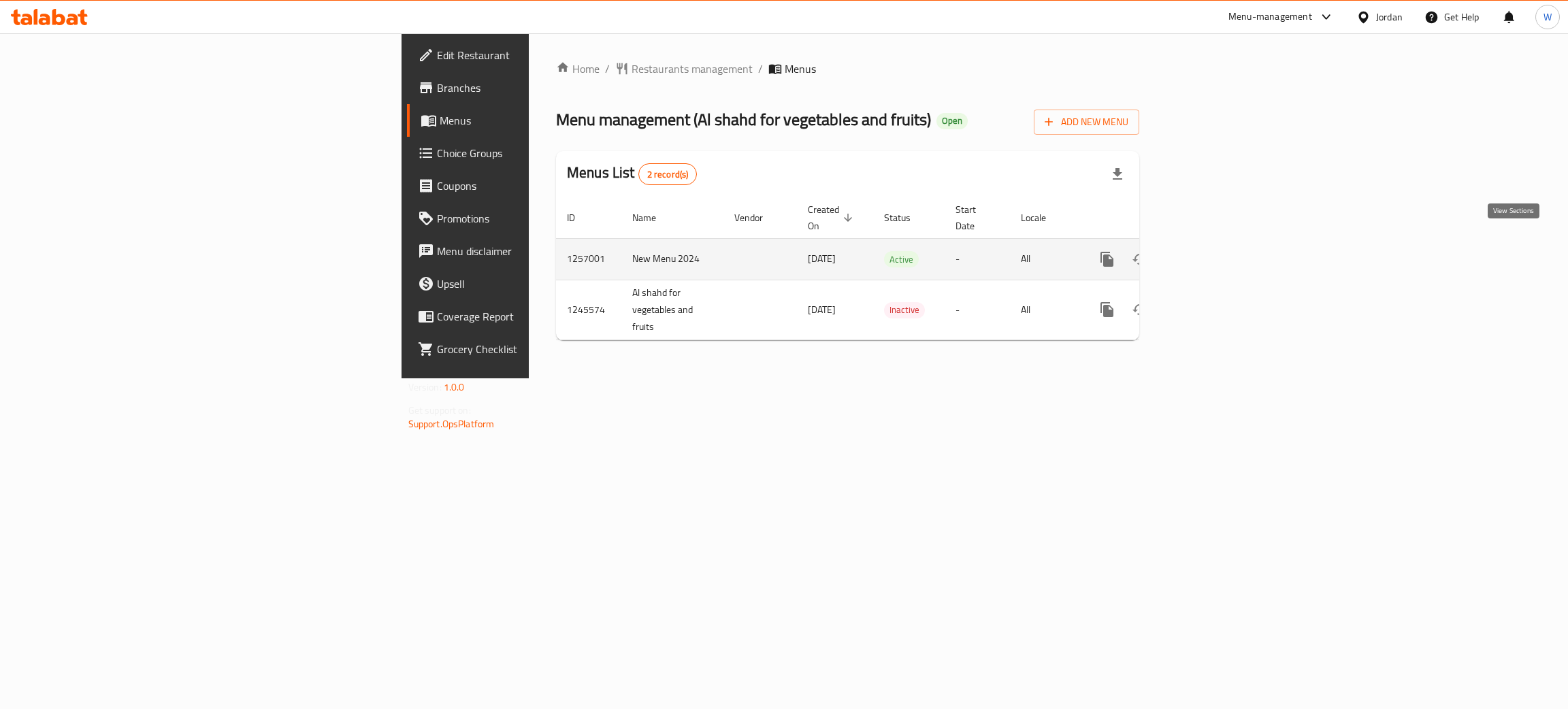
click at [1213, 251] on icon "enhanced table" at bounding box center [1205, 259] width 16 height 16
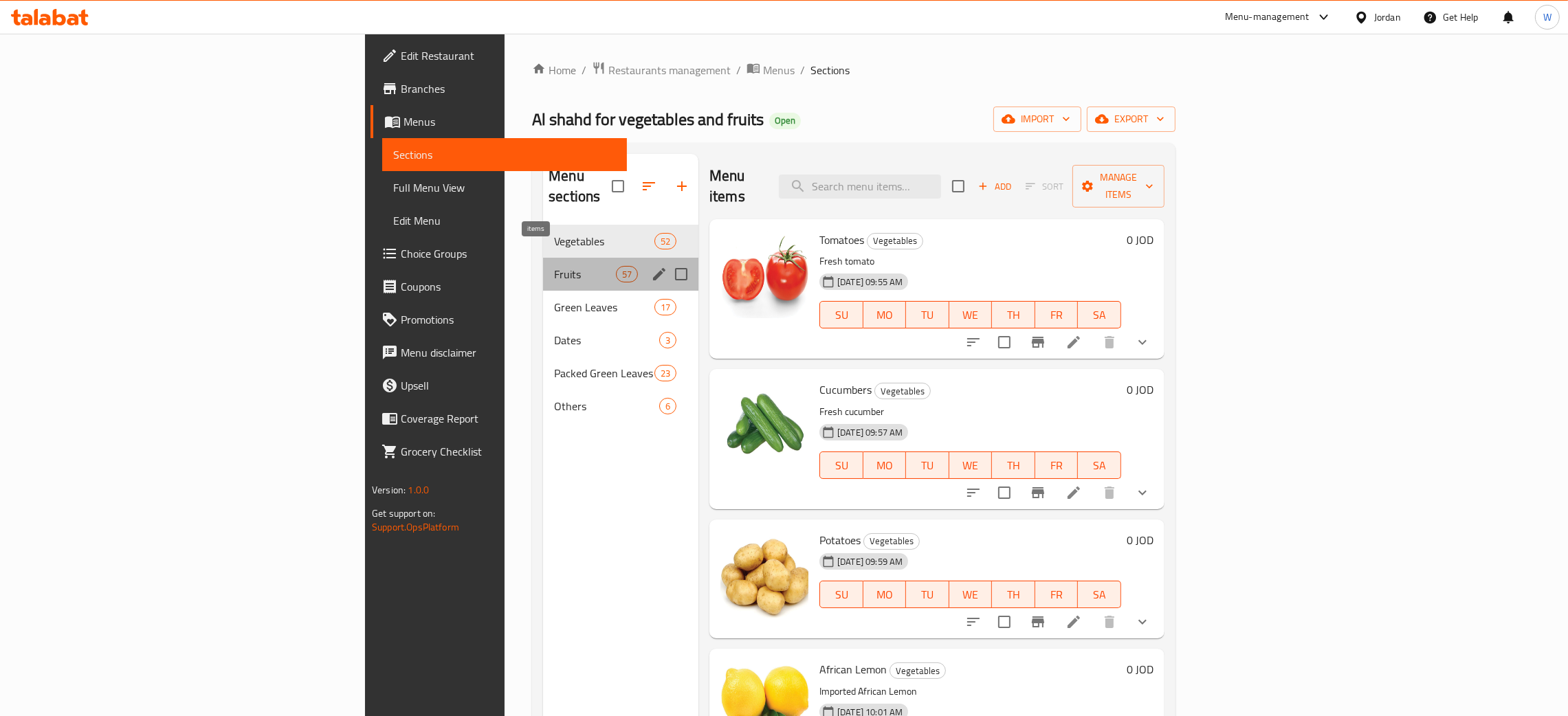
click at [616, 268] on span "57" at bounding box center [626, 274] width 20 height 13
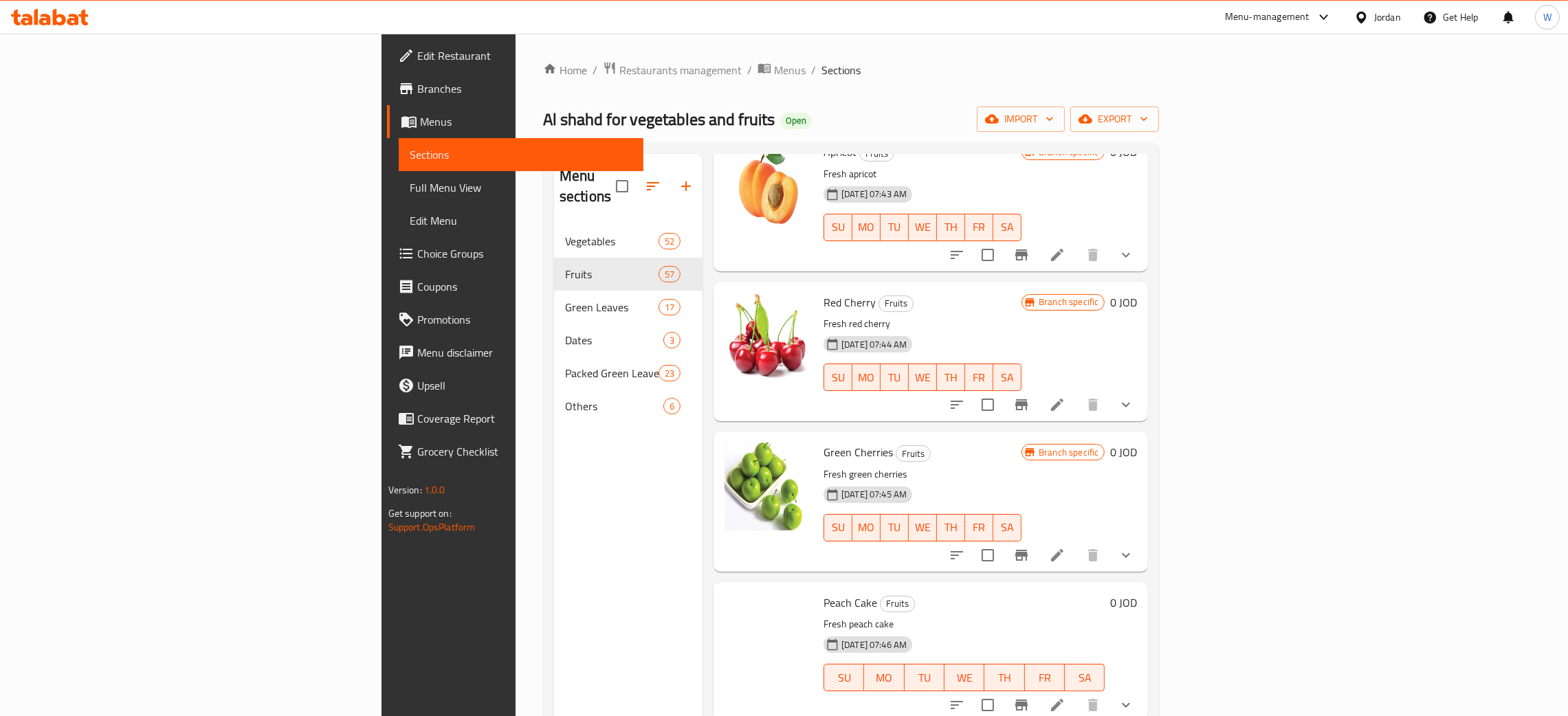
scroll to position [3092, 0]
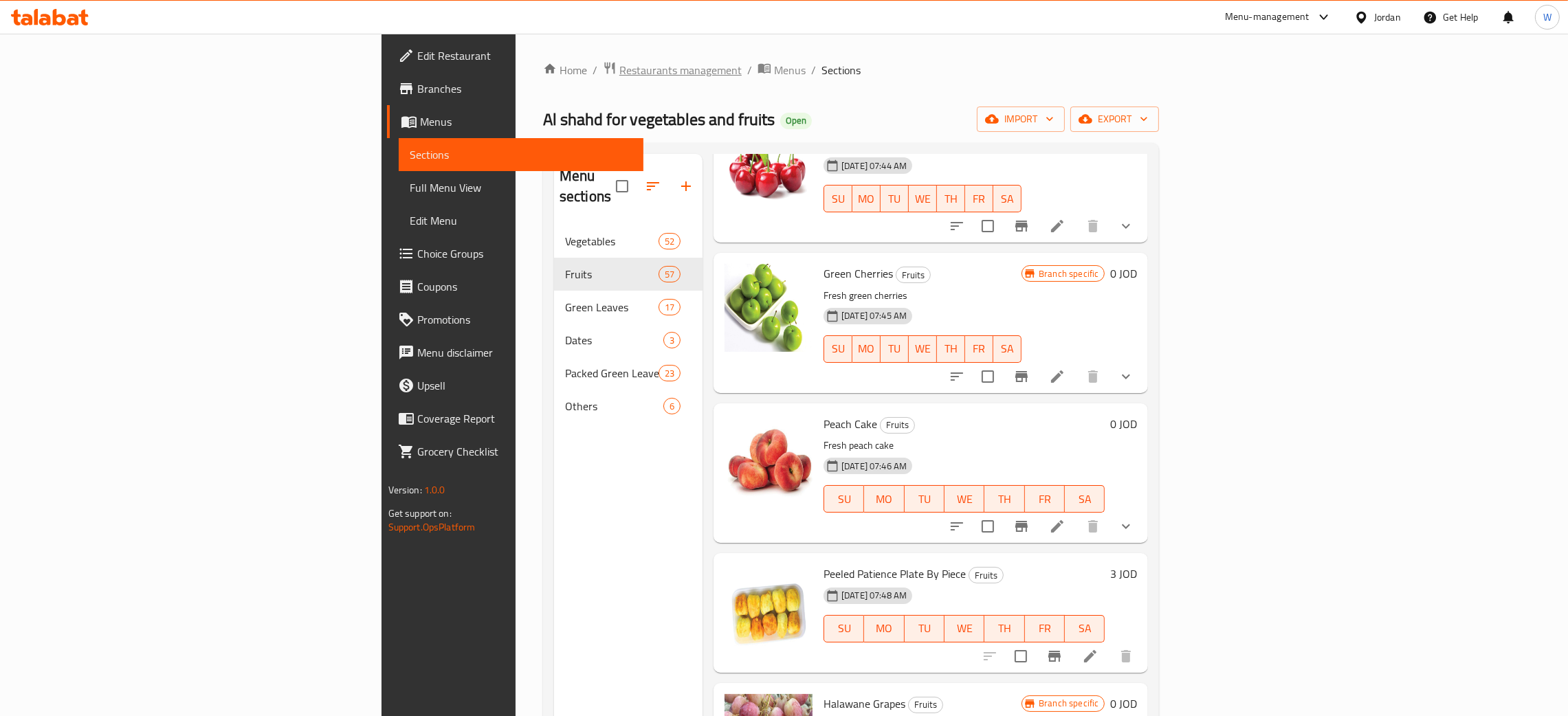
click at [620, 66] on span "Restaurants management" at bounding box center [680, 70] width 122 height 16
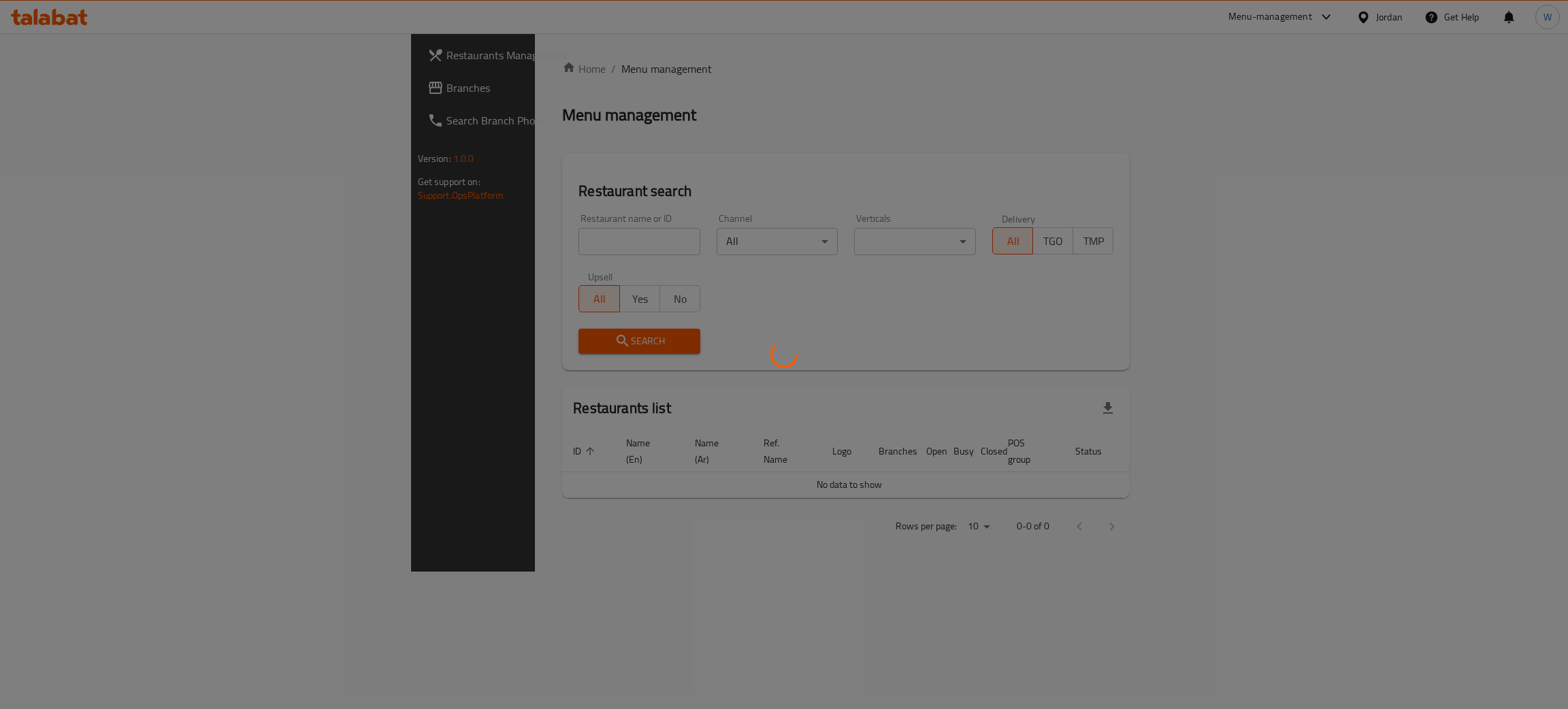
click at [475, 238] on div at bounding box center [784, 354] width 1568 height 709
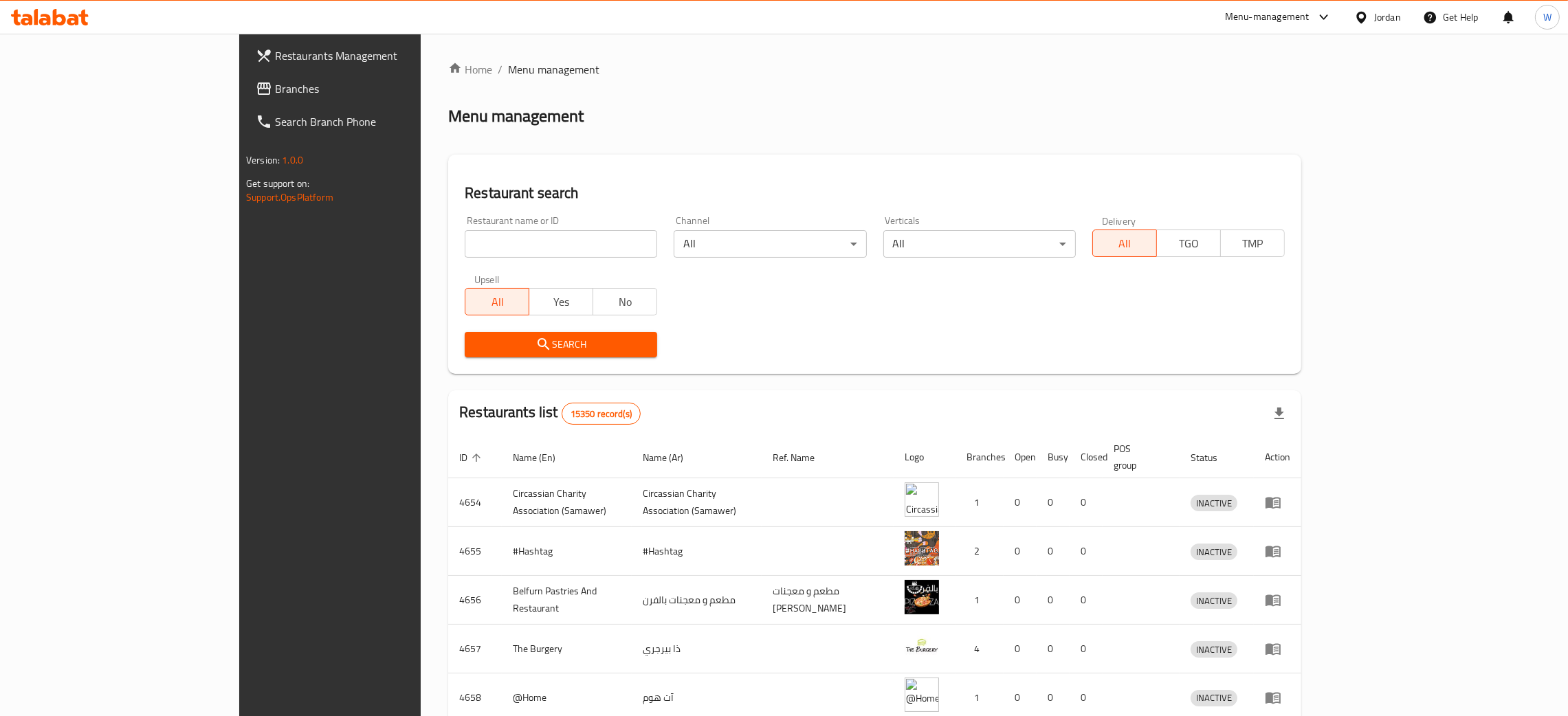
click at [478, 238] on input "search" at bounding box center [561, 244] width 193 height 28
type input "al zabadani"
click button "Search" at bounding box center [561, 344] width 193 height 25
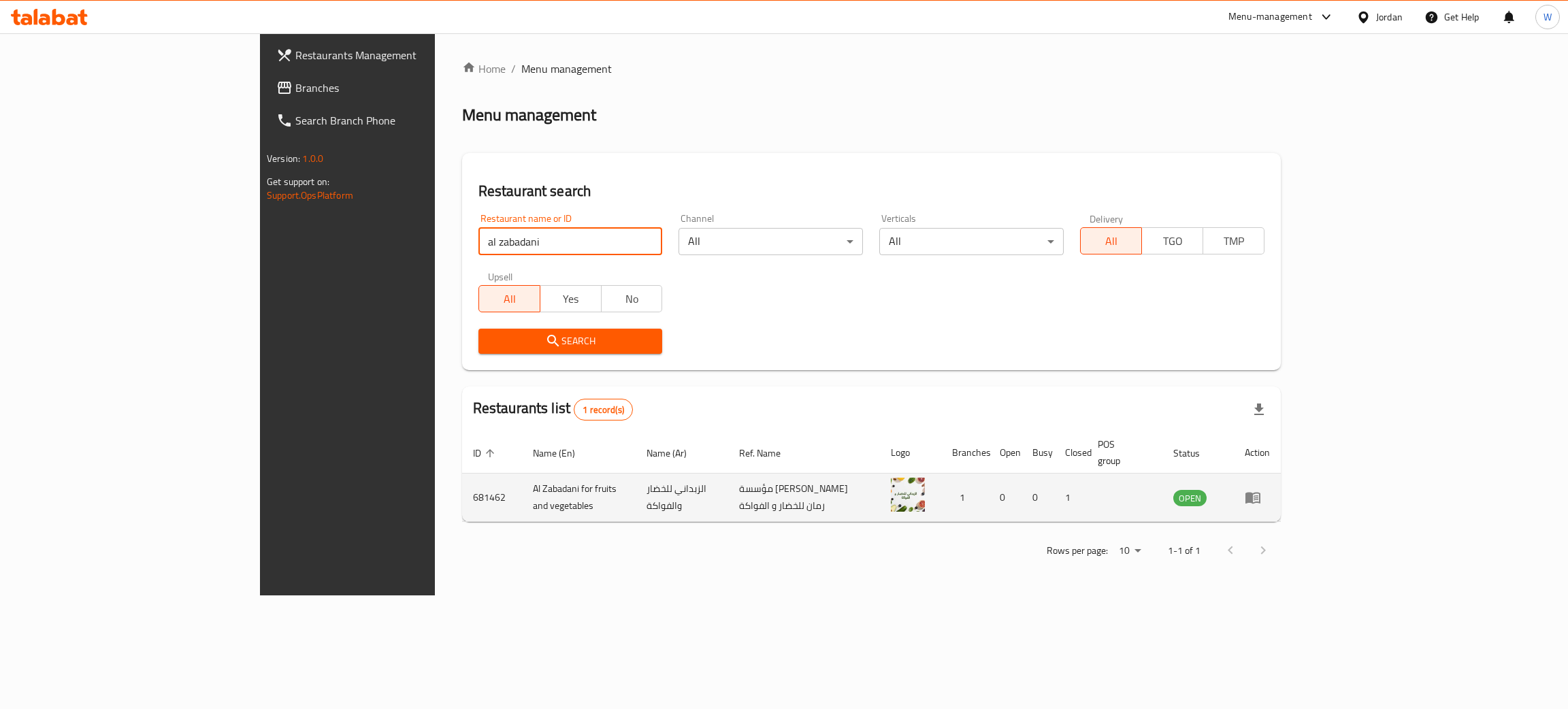
click at [1260, 492] on icon "enhanced table" at bounding box center [1253, 498] width 15 height 11
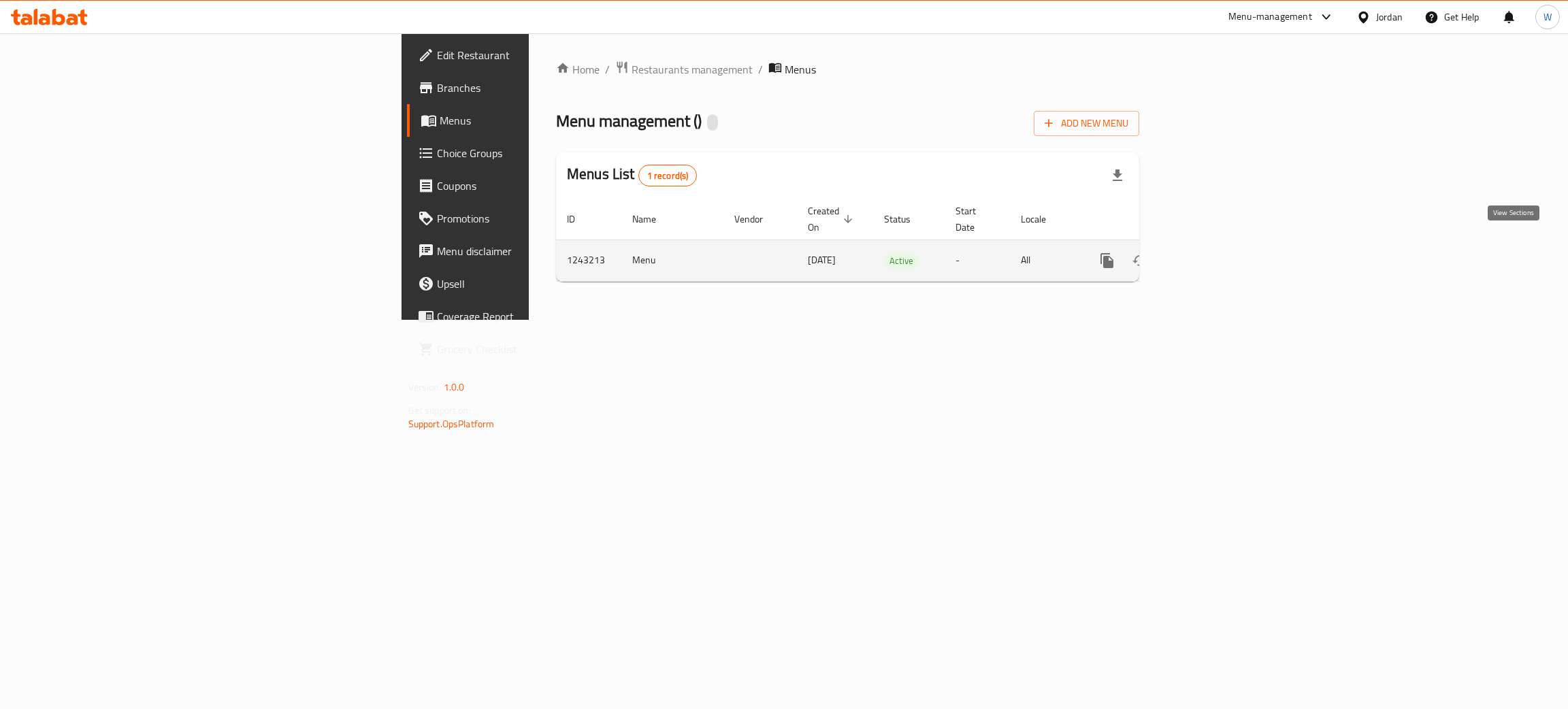
click at [1213, 252] on icon "enhanced table" at bounding box center [1205, 260] width 16 height 16
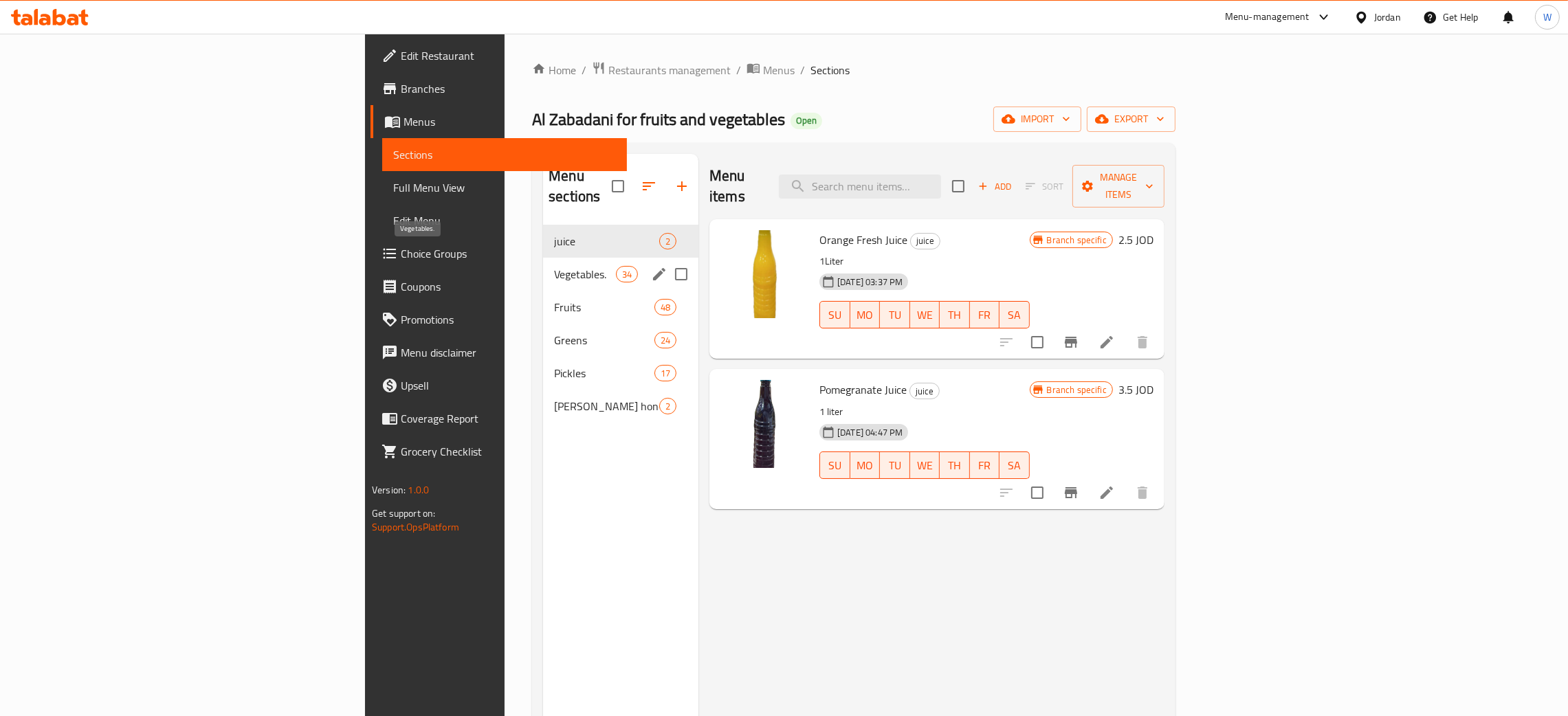
click at [554, 266] on span "Vegetables." at bounding box center [584, 274] width 61 height 16
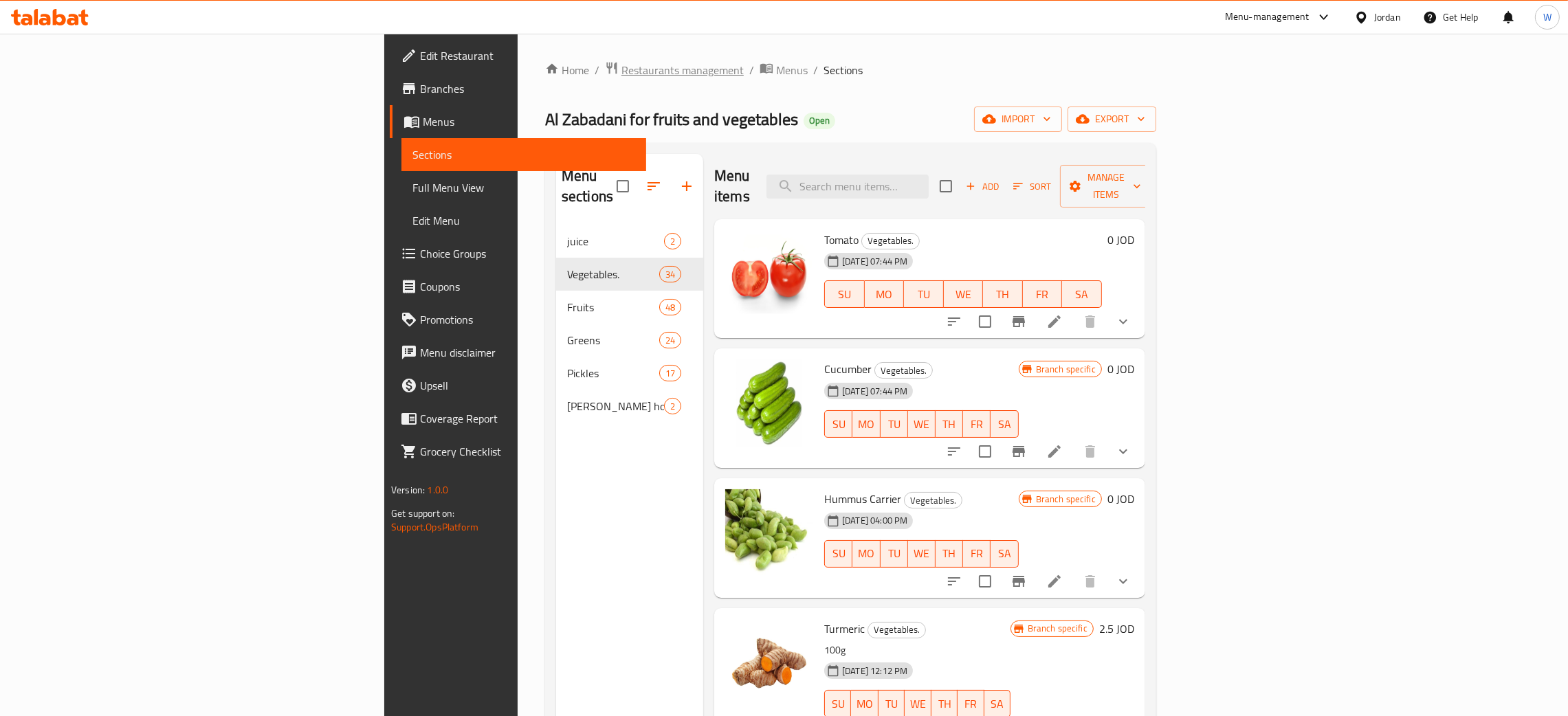
click at [621, 70] on span "Restaurants management" at bounding box center [682, 70] width 122 height 16
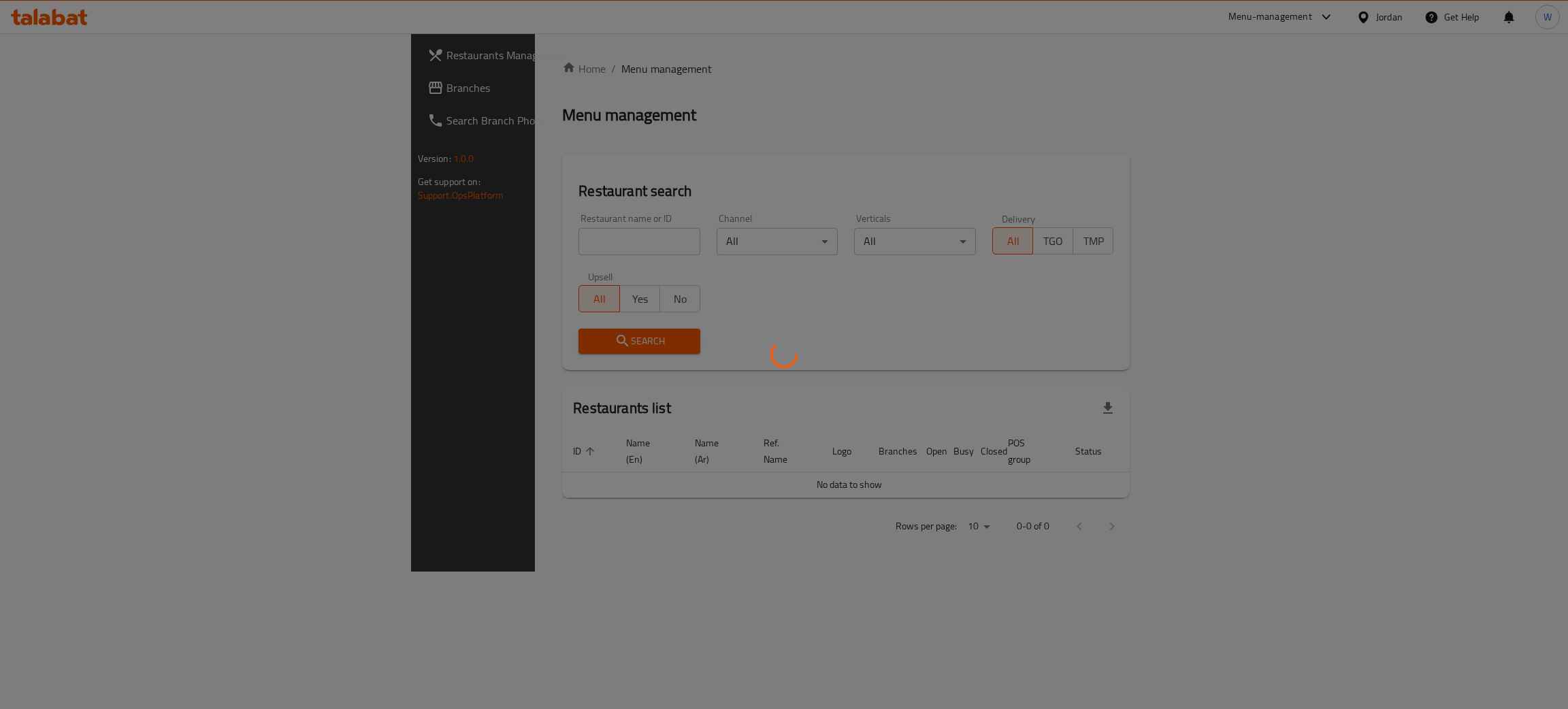
click at [377, 244] on div at bounding box center [784, 354] width 1568 height 709
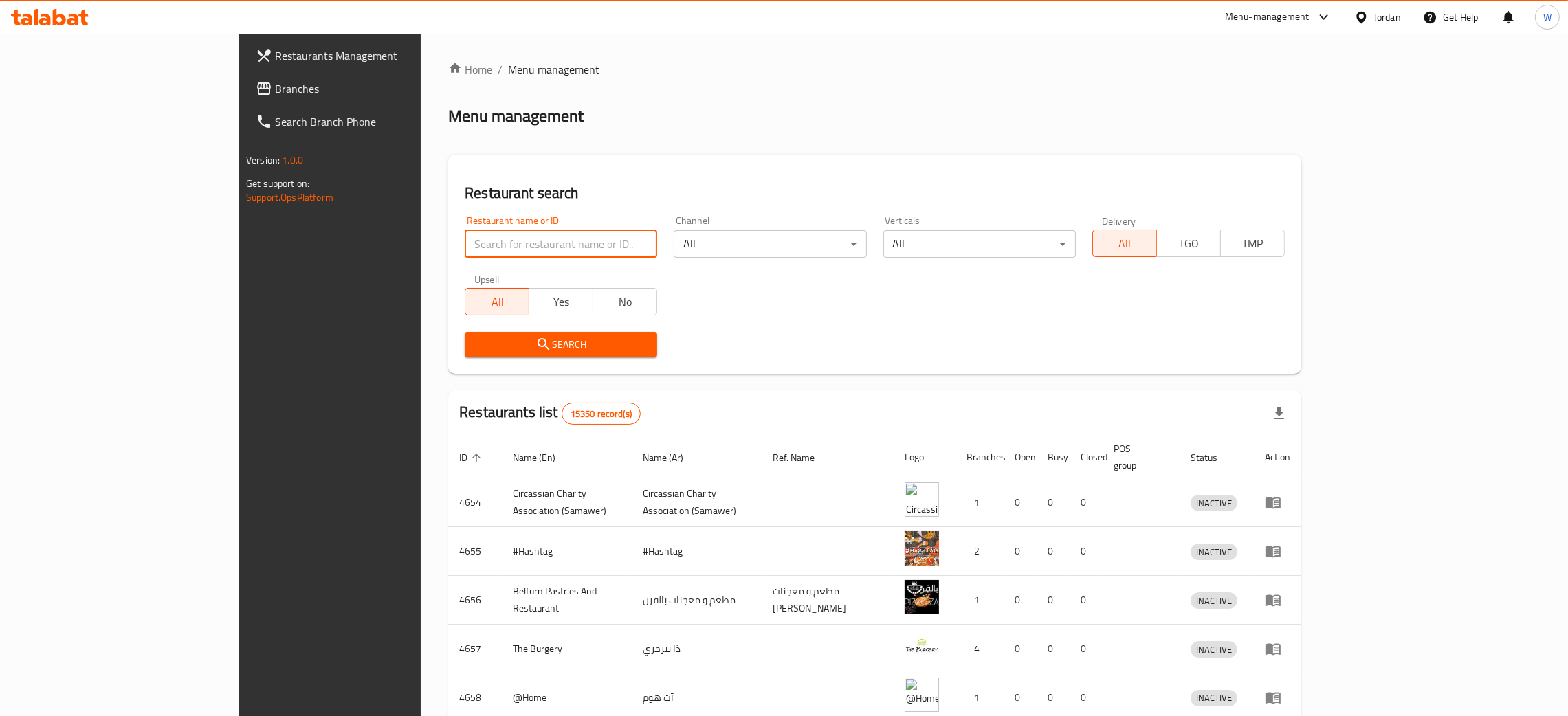
click at [465, 242] on input "search" at bounding box center [561, 244] width 193 height 28
paste input "[PERSON_NAME],"
click at [465, 242] on input "[PERSON_NAME]," at bounding box center [561, 244] width 193 height 28
type input "Al Fakhani"
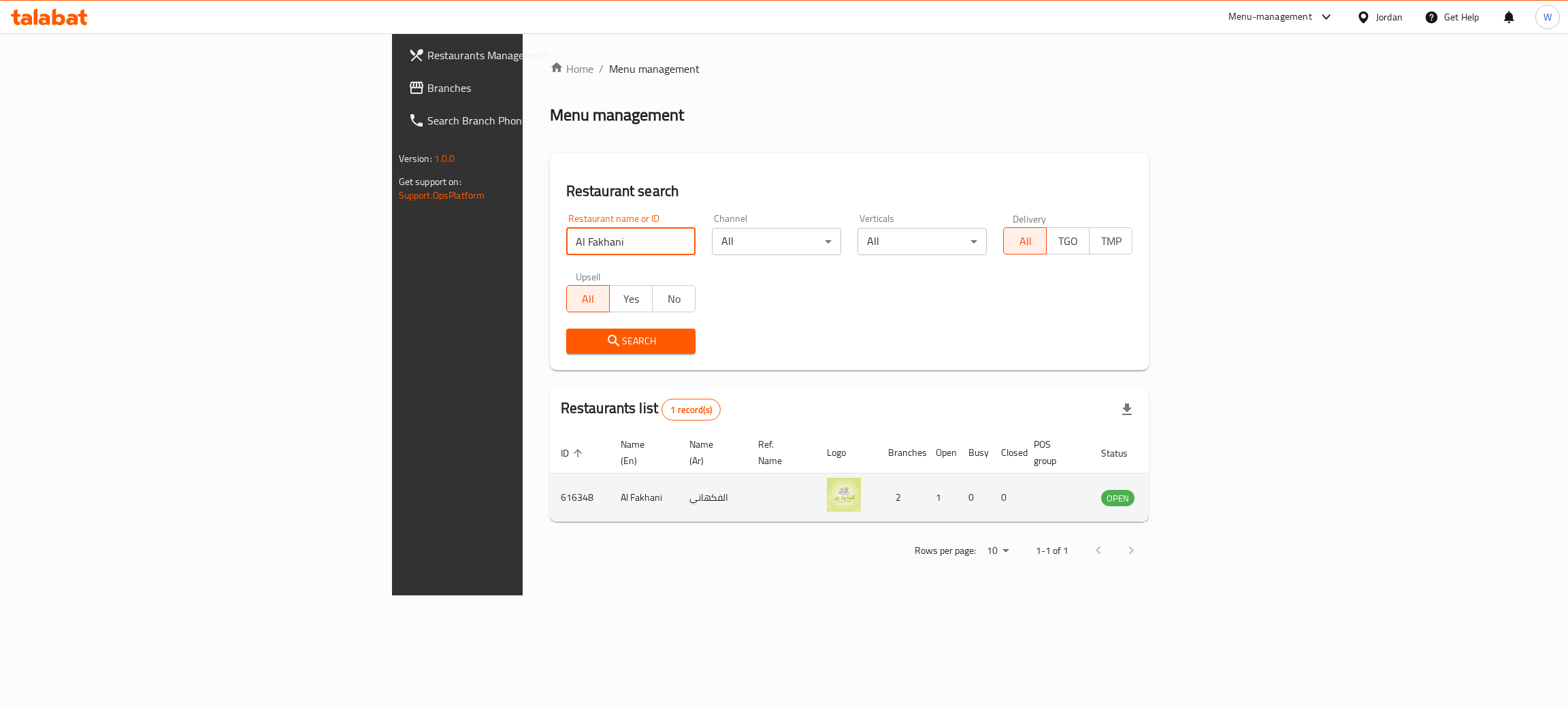
click at [1188, 492] on icon "enhanced table" at bounding box center [1181, 498] width 15 height 11
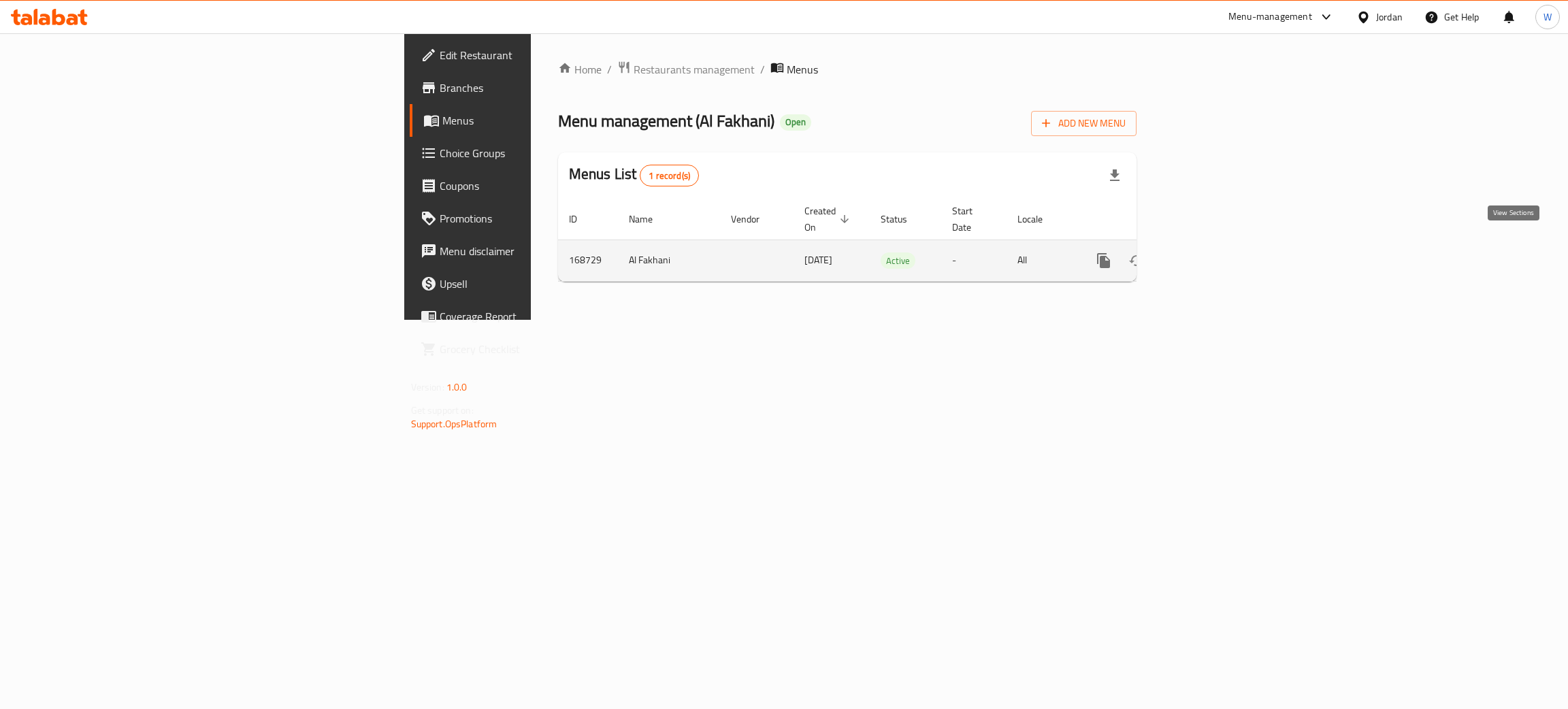
click at [1210, 252] on icon "enhanced table" at bounding box center [1202, 260] width 16 height 16
